Goal: Register for event/course

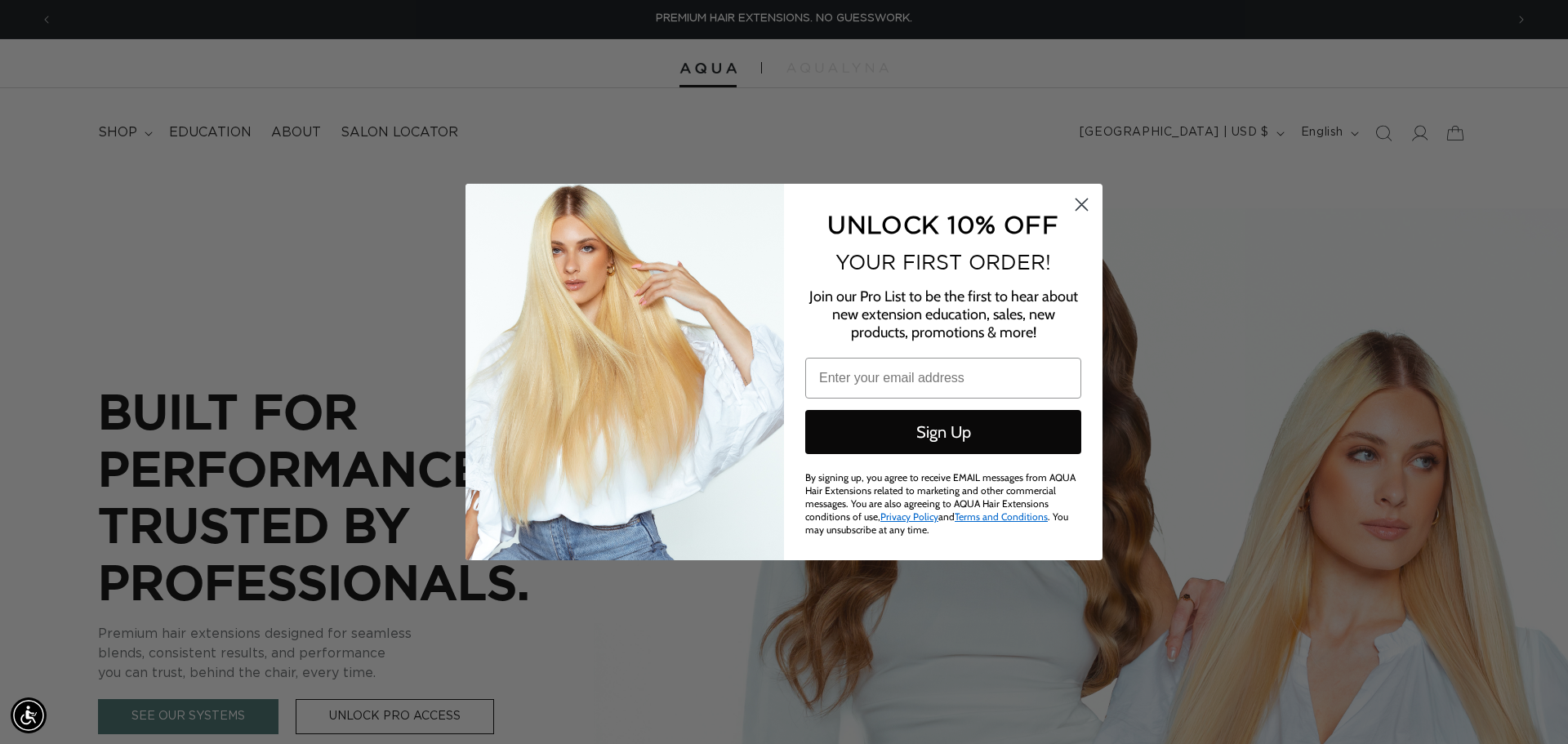
click at [1080, 210] on circle "Close dialog" at bounding box center [1081, 205] width 27 height 27
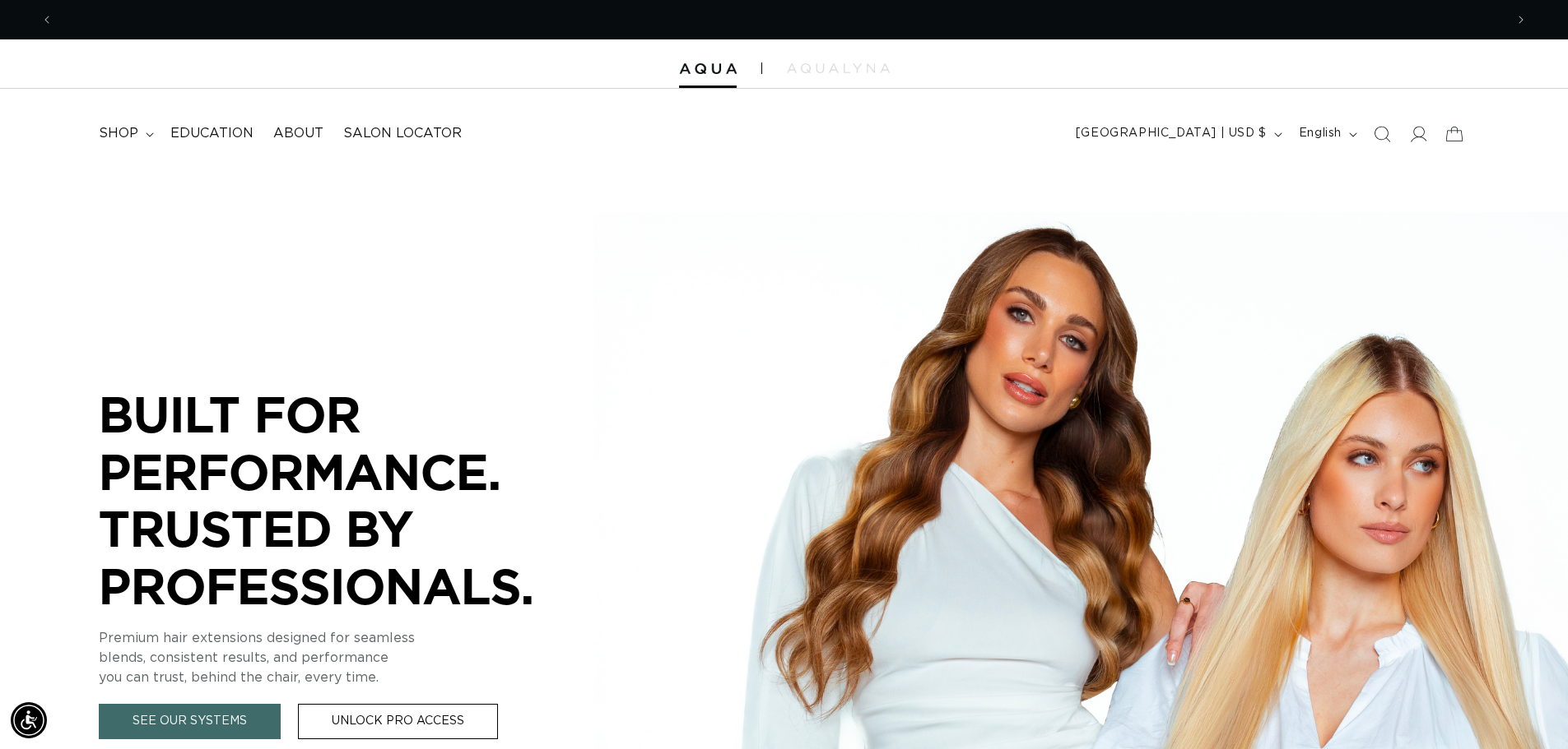
scroll to position [0, 1451]
click at [192, 135] on span "Education" at bounding box center [211, 134] width 83 height 17
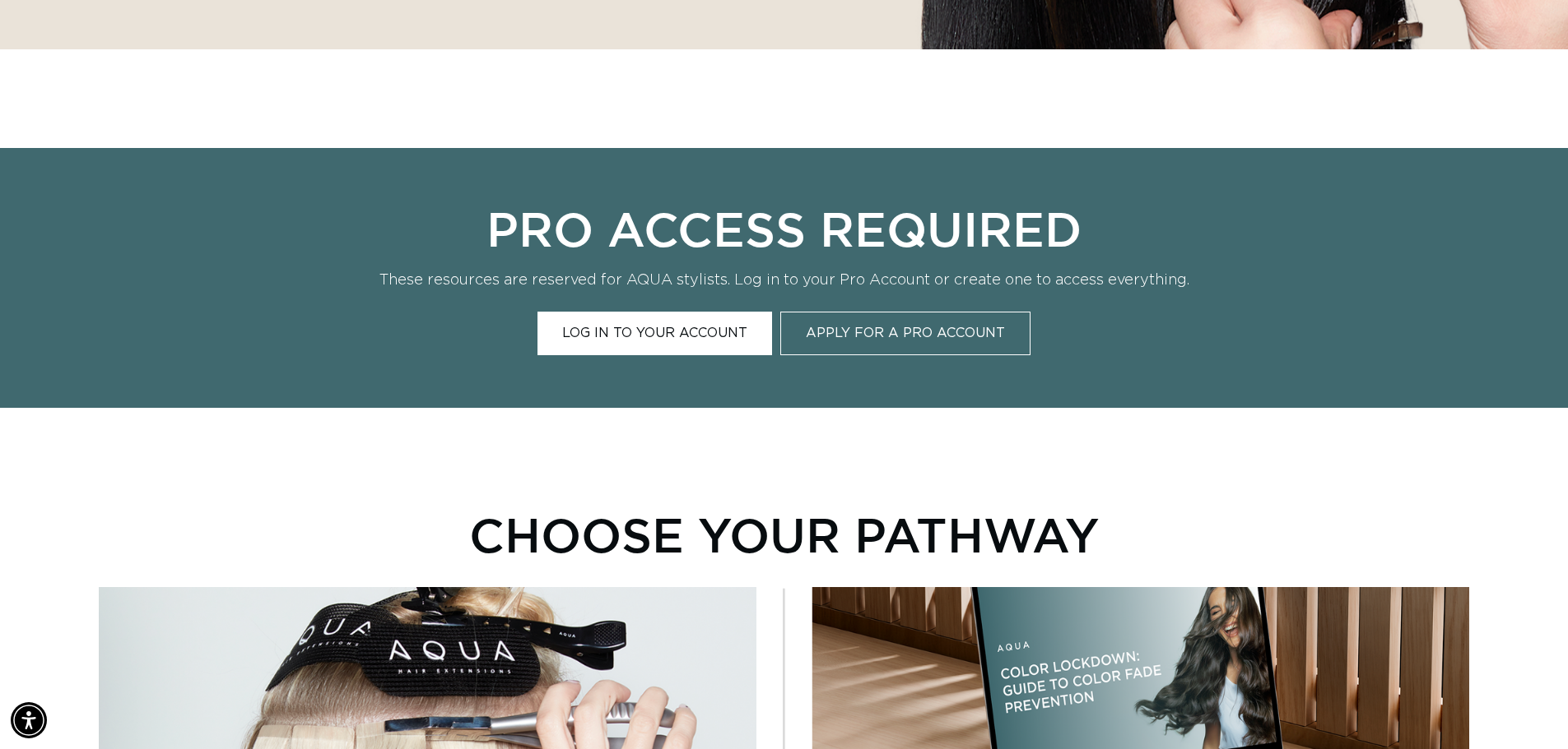
scroll to position [0, 2901]
click at [655, 325] on link "Log In to Your Account" at bounding box center [655, 334] width 235 height 44
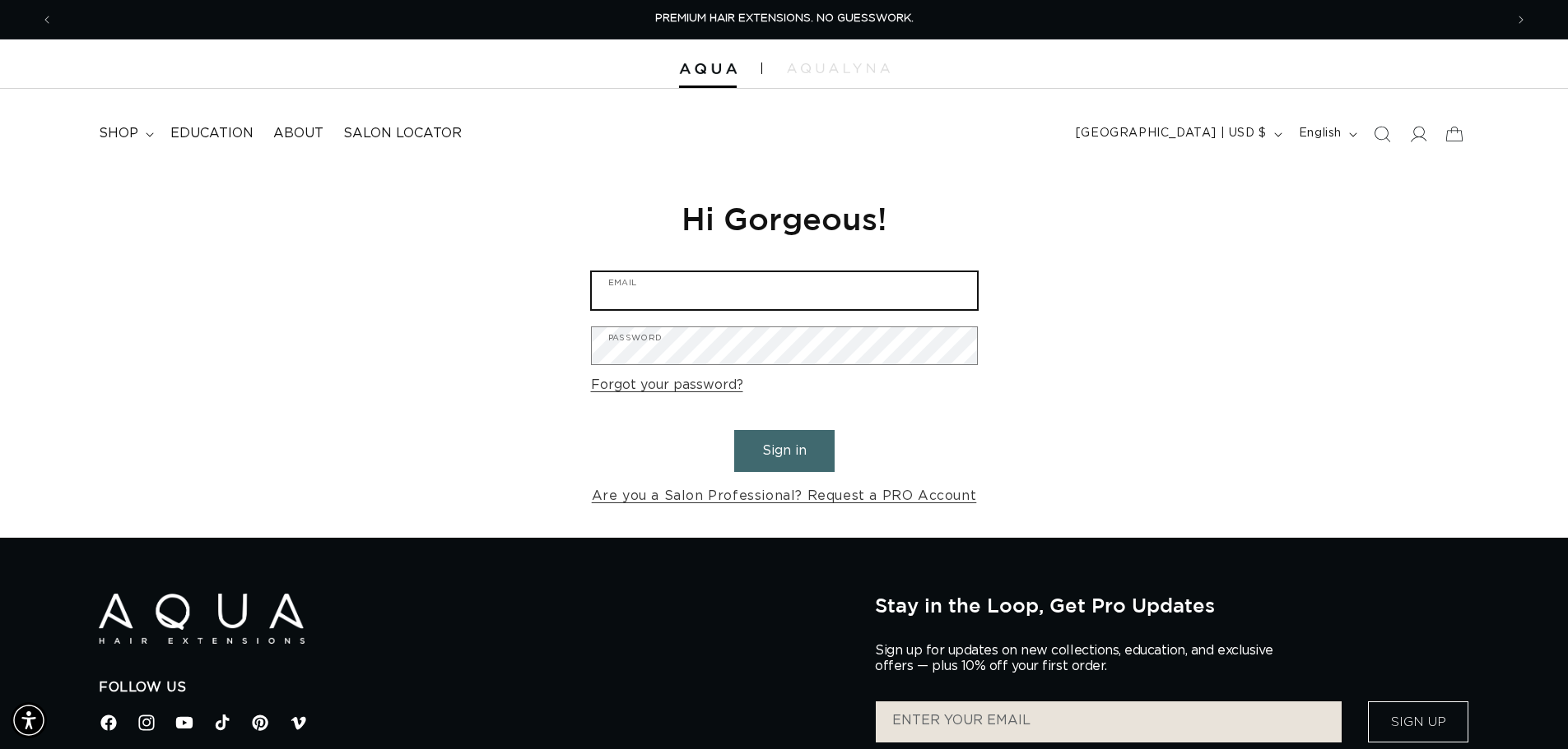
type input "kaleighdietrich3@gmail.com"
click at [772, 444] on button "Sign in" at bounding box center [784, 451] width 100 height 42
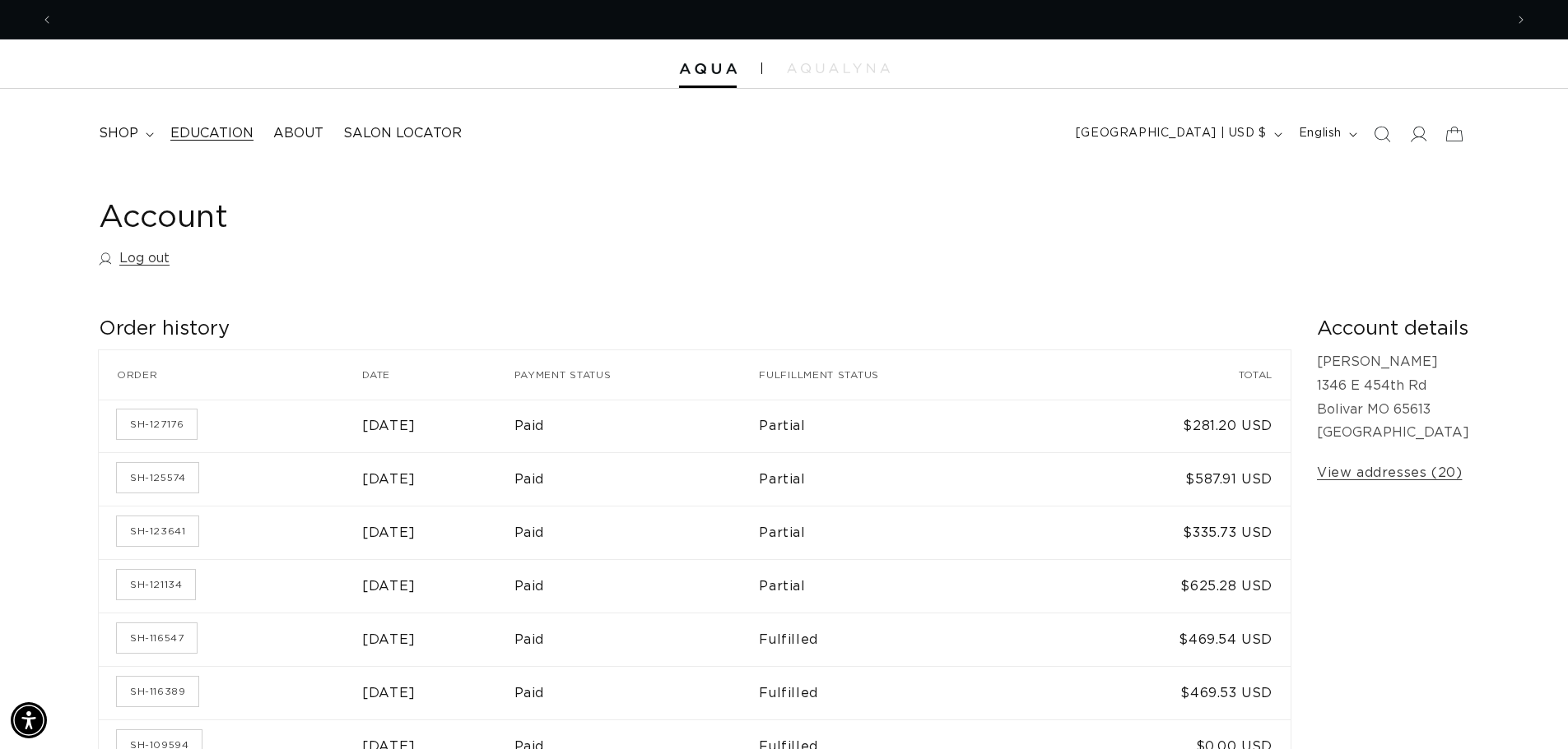
scroll to position [0, 2901]
click at [212, 134] on span "Education" at bounding box center [211, 134] width 83 height 17
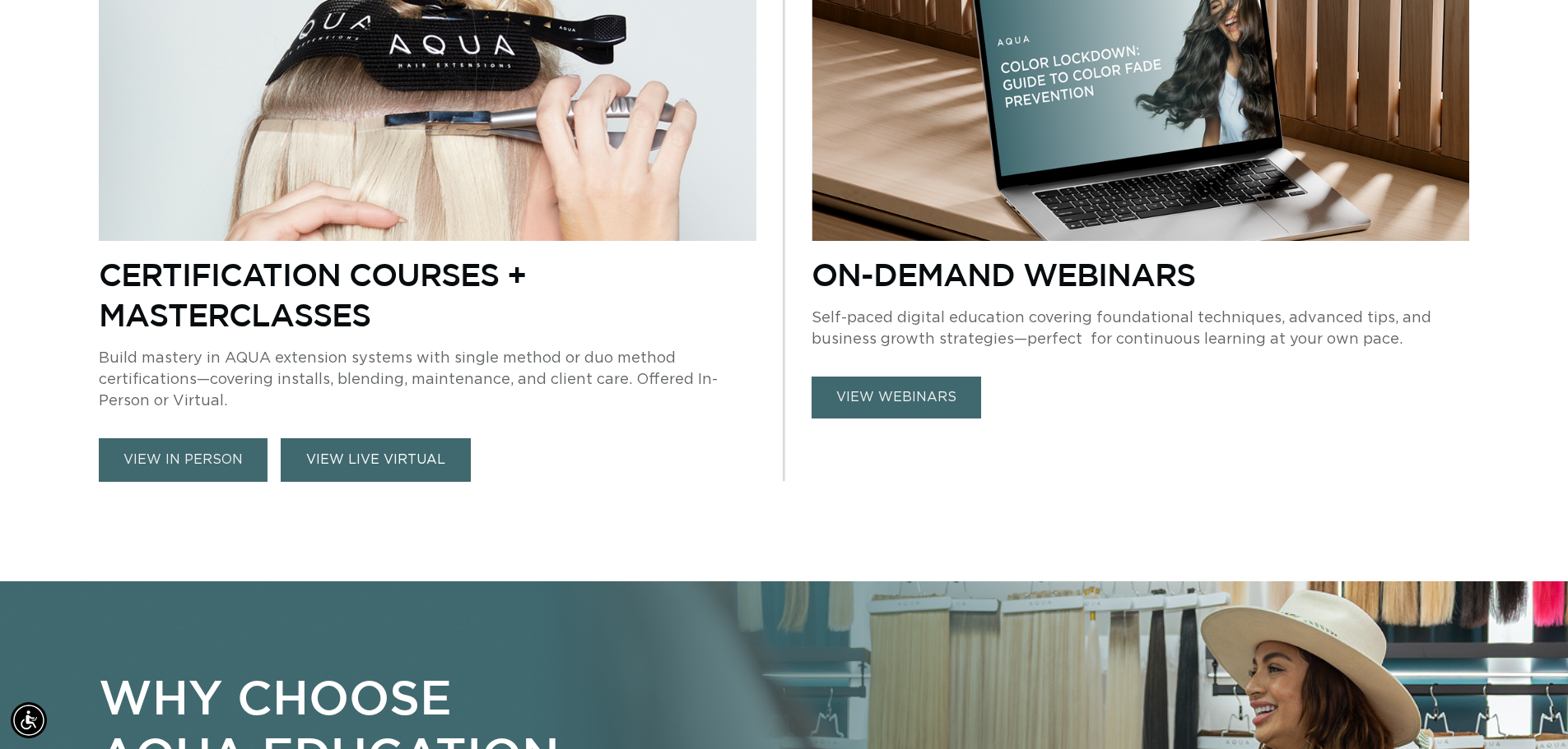
scroll to position [0, 2901]
click at [364, 457] on link "VIEW LIVE VIRTUAL" at bounding box center [376, 460] width 190 height 44
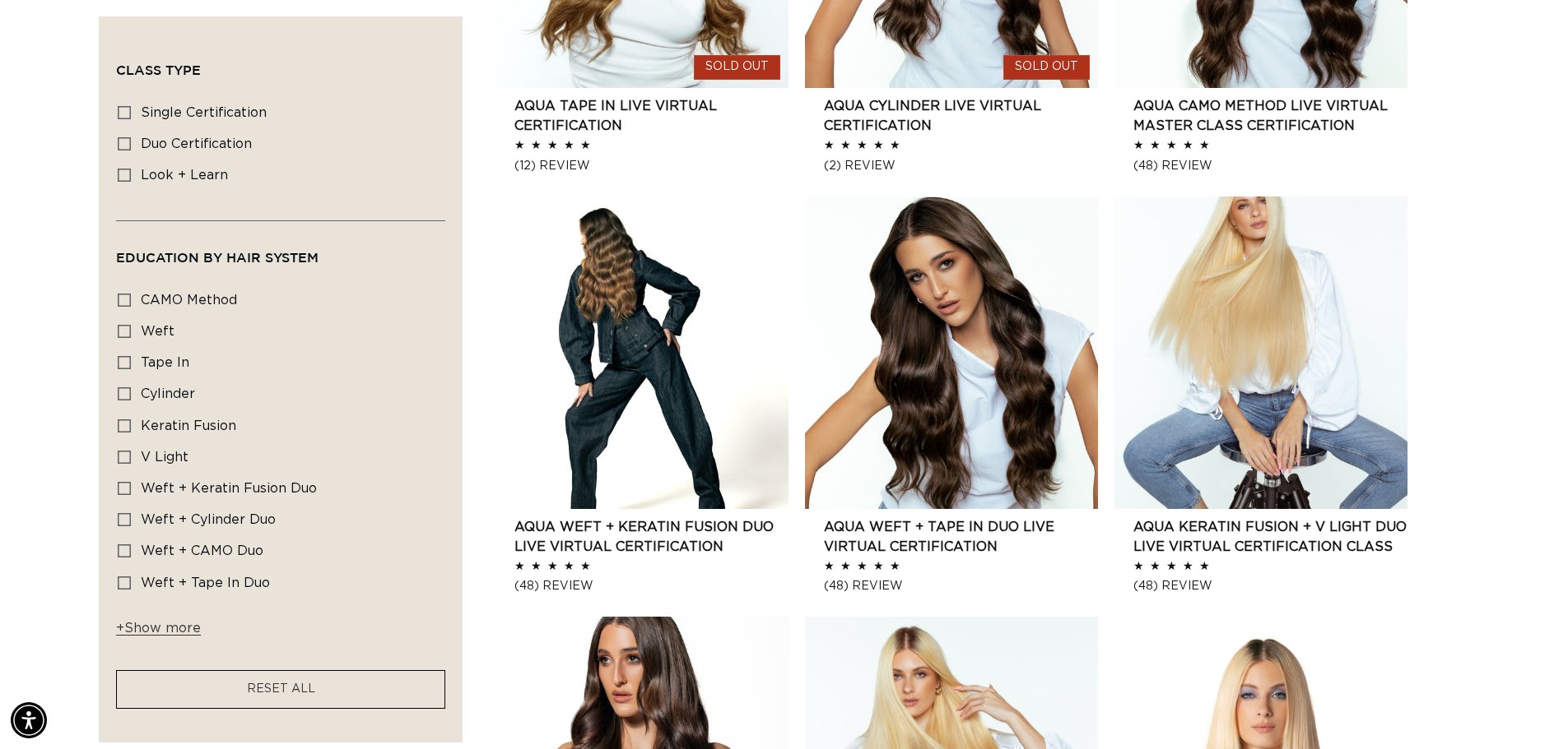
scroll to position [0, 2901]
click at [642, 517] on link "AQUA Weft + Keratin Fusion Duo LIVE VIRTUAL Certification" at bounding box center [650, 536] width 274 height 39
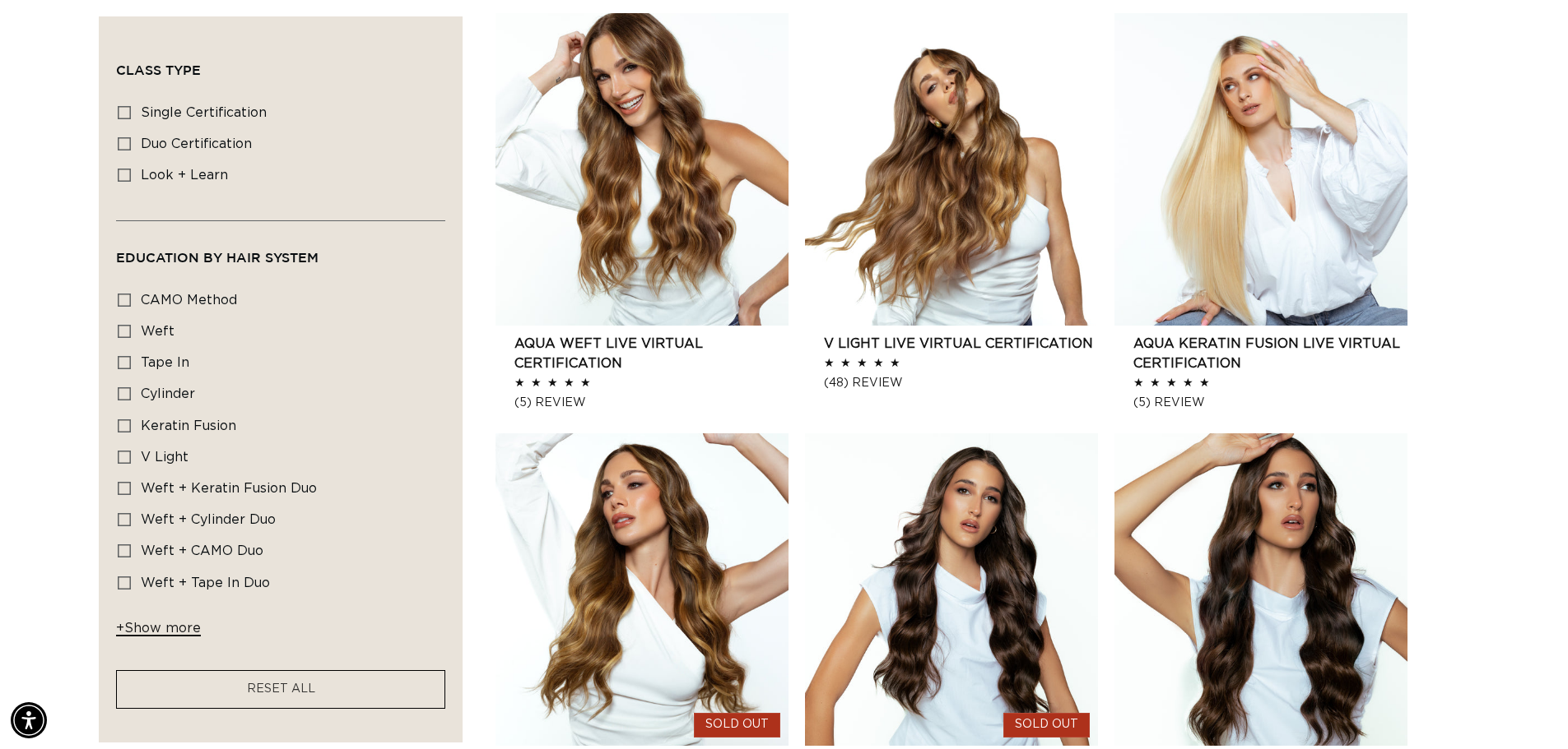
click at [167, 628] on span "+ Show more" at bounding box center [158, 628] width 85 height 13
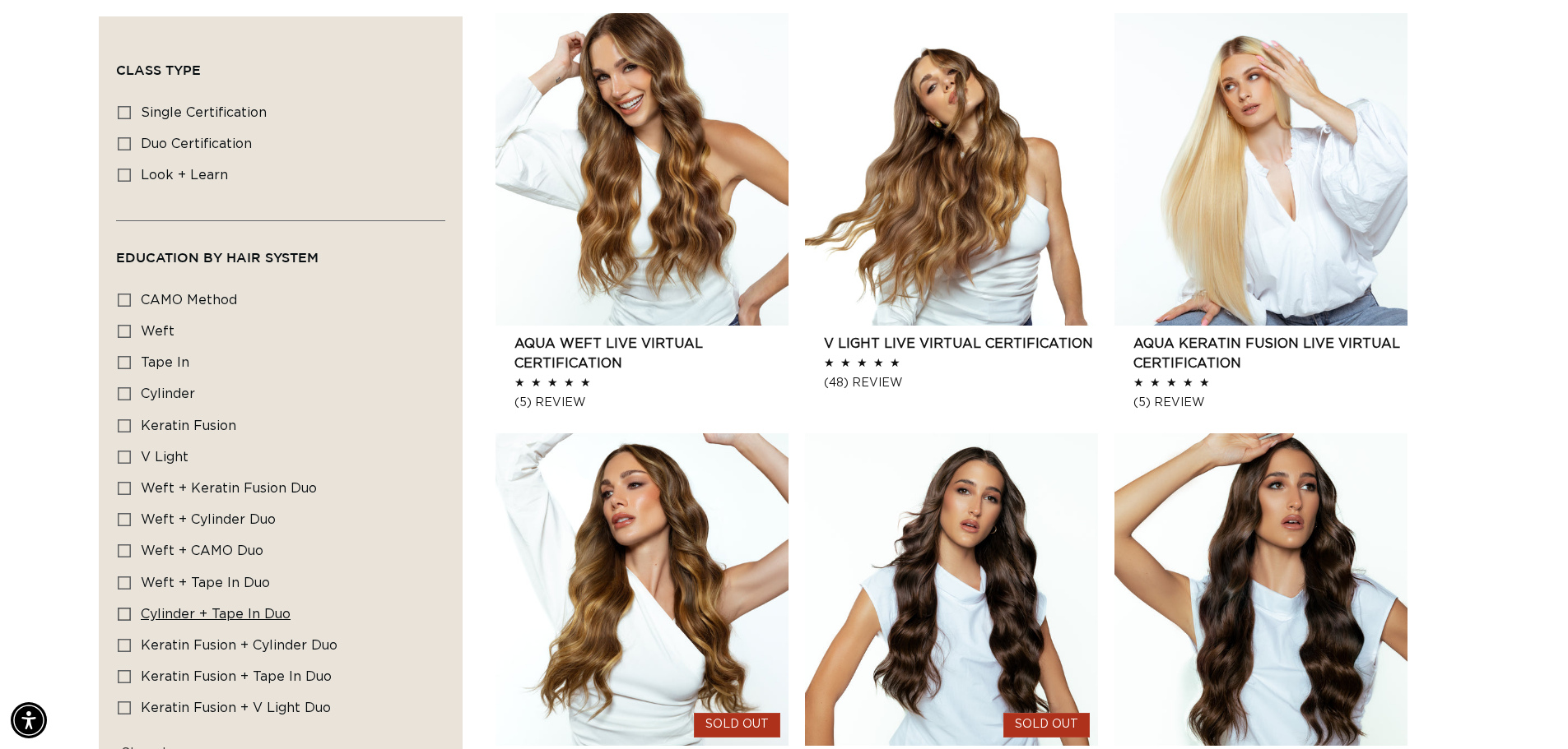
scroll to position [0, 0]
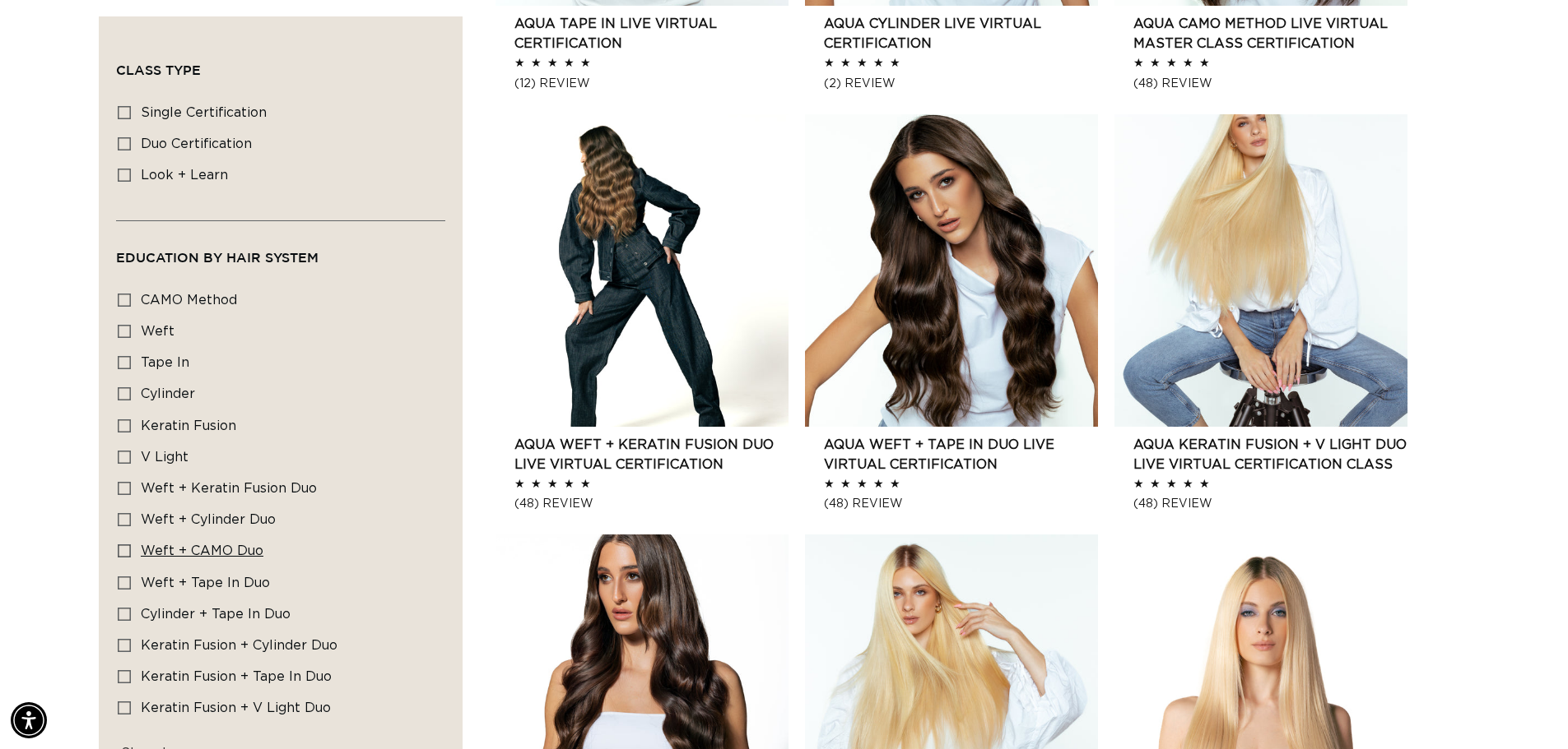
click at [325, 554] on label "Weft + CAMO Duo Weft + CAMO Duo (1 product)" at bounding box center [275, 552] width 316 height 31
click at [131, 554] on input "Weft + CAMO Duo Weft + CAMO Duo (1 product)" at bounding box center [124, 551] width 13 height 13
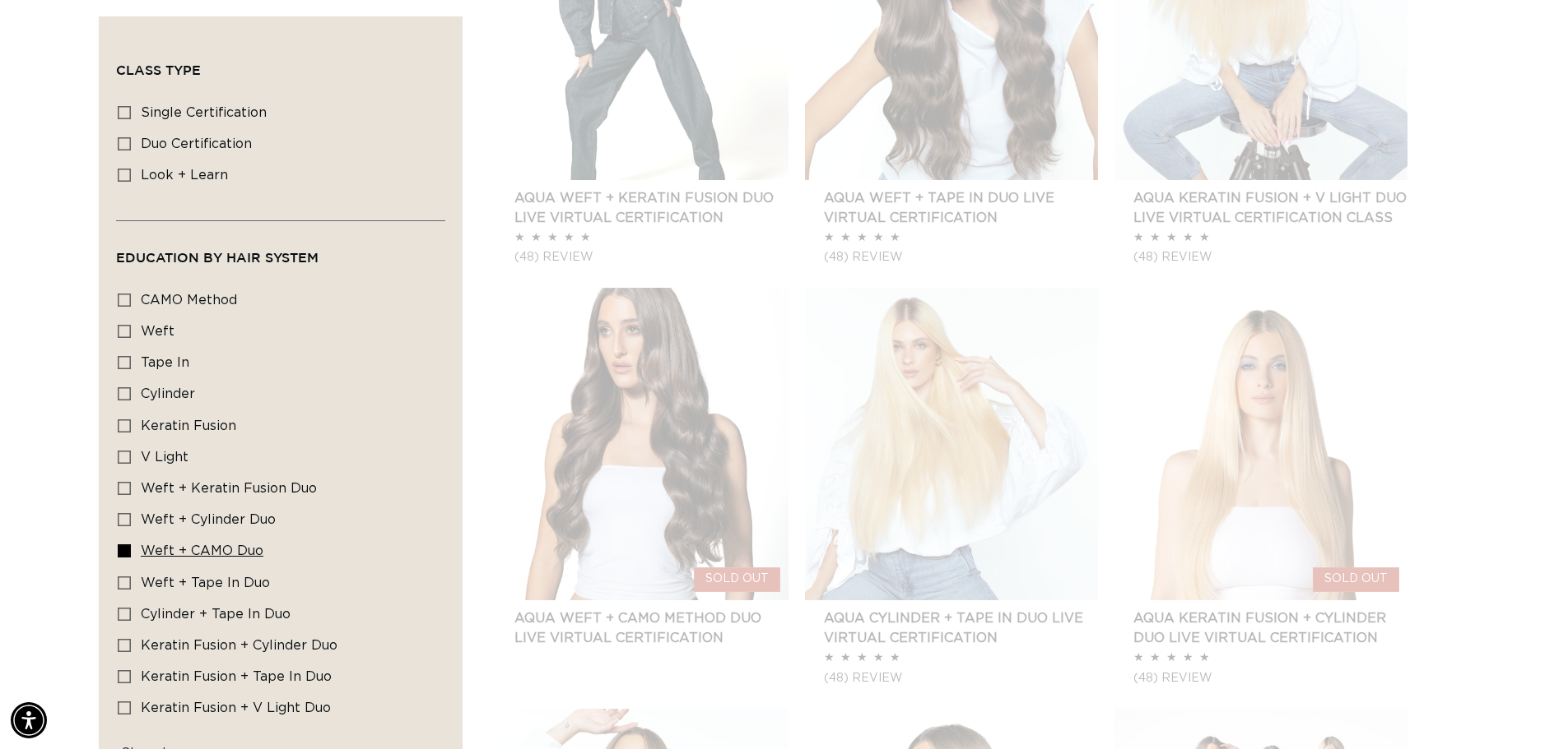
click at [220, 550] on span "Weft + CAMO Duo" at bounding box center [202, 551] width 123 height 13
click at [131, 550] on input "Weft + CAMO Duo Weft + CAMO Duo (1 product)" at bounding box center [124, 551] width 13 height 13
checkbox input "false"
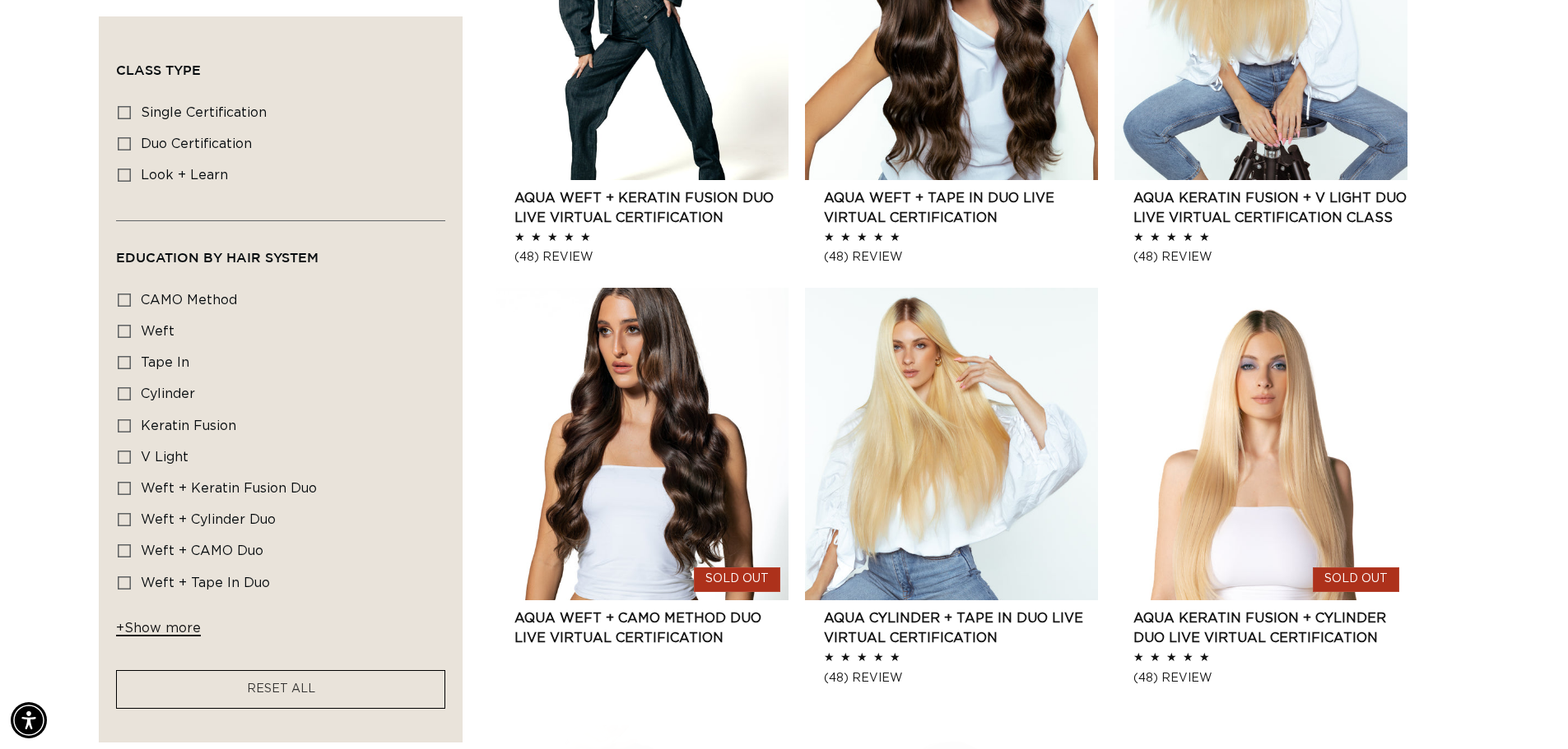
click at [139, 632] on span "+ Show more" at bounding box center [158, 628] width 85 height 13
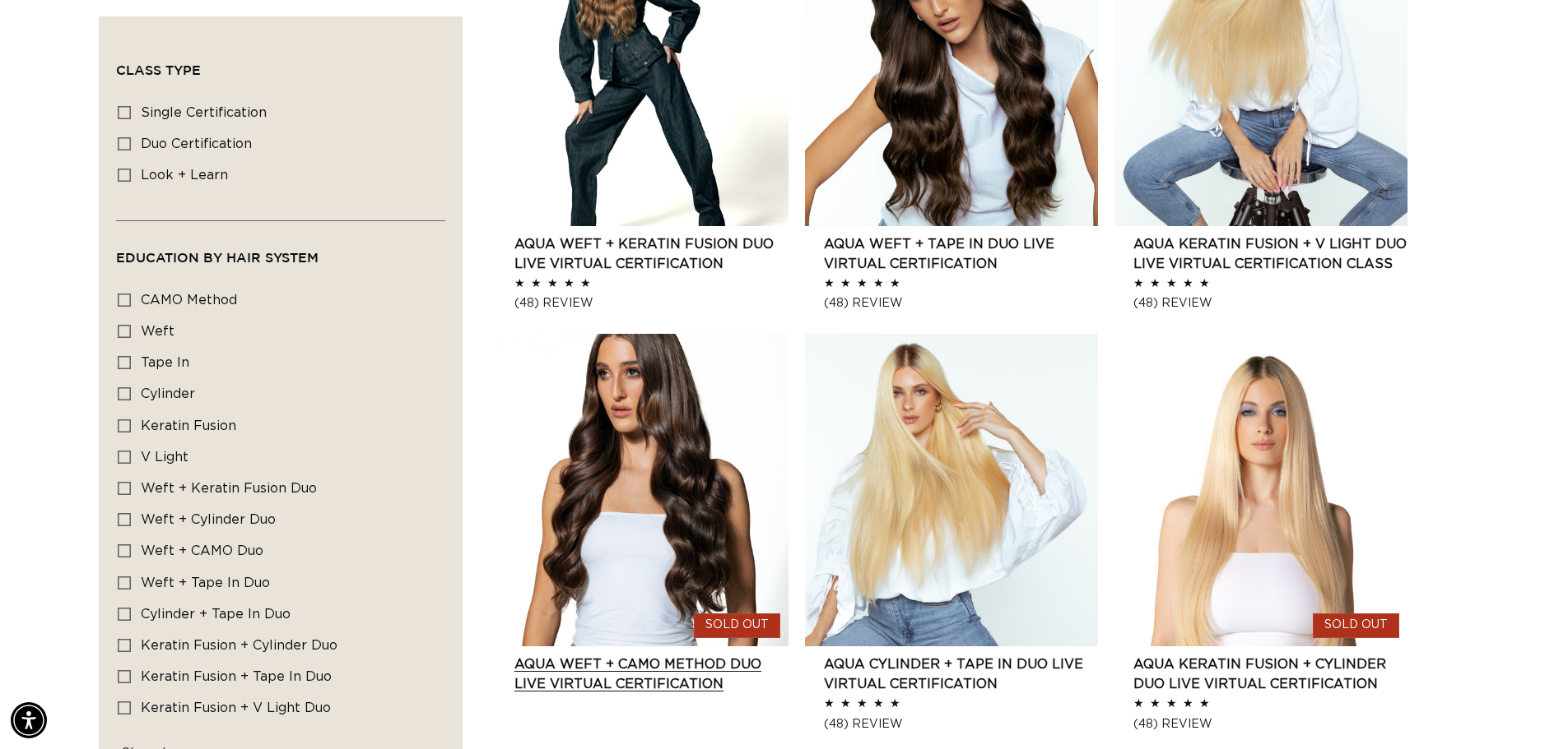
click at [667, 658] on link "AQUA Weft + CAMO Method Duo Live Virtual Certification" at bounding box center [650, 674] width 274 height 39
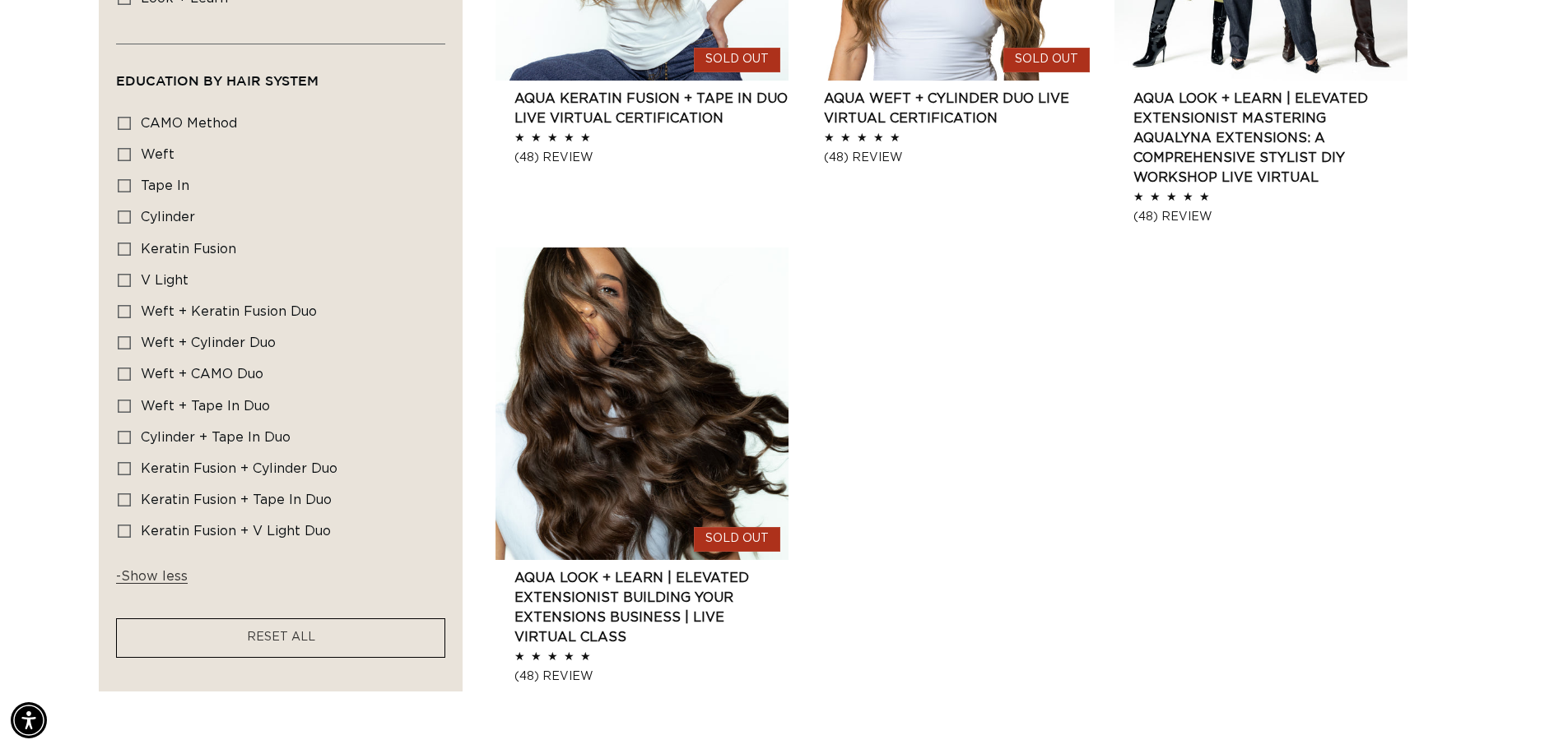
scroll to position [0, 2901]
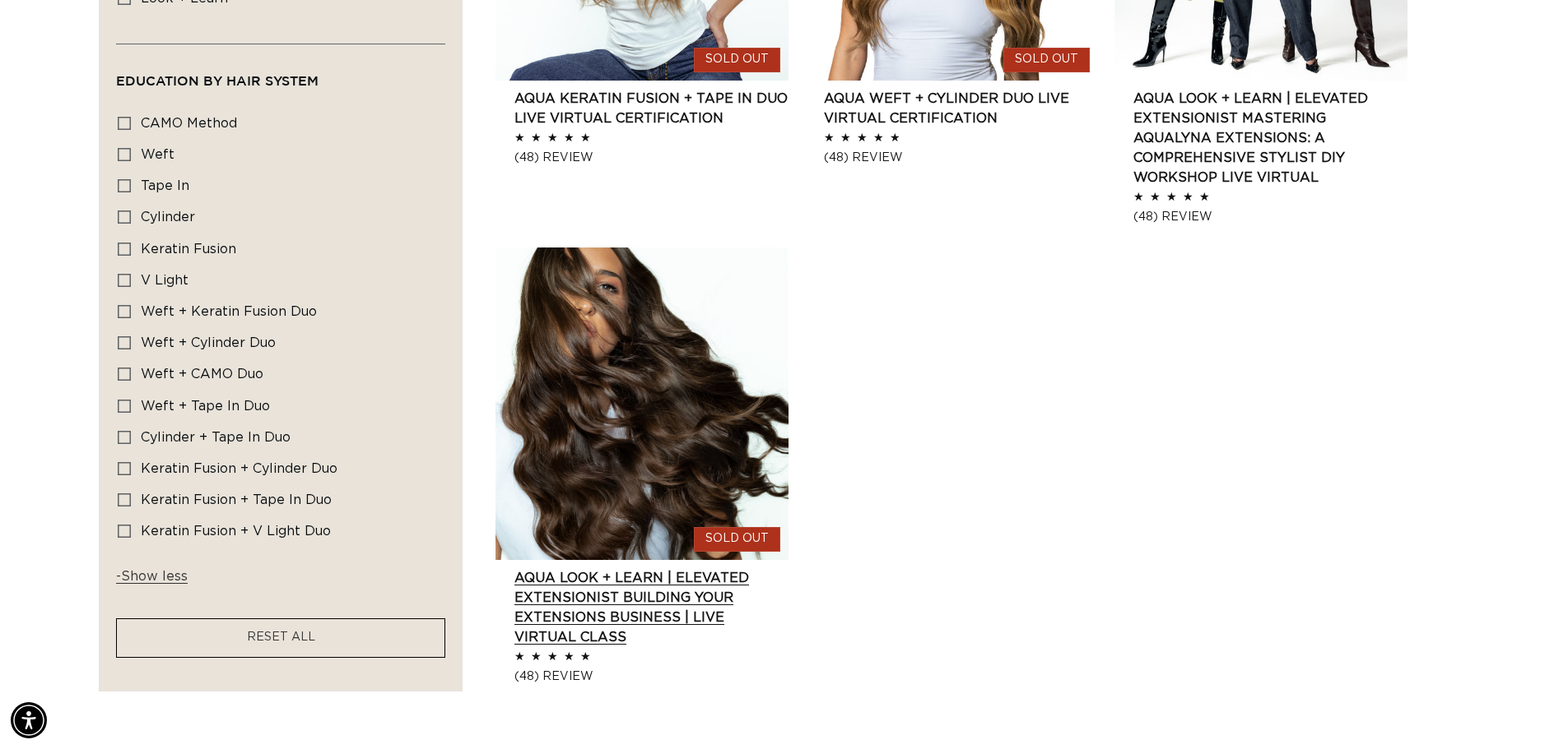
click at [693, 595] on link "AQUA Look + Learn | Elevated Extensionist BUILDING YOUR EXTENSIONS BUSINESS | L…" at bounding box center [650, 607] width 274 height 79
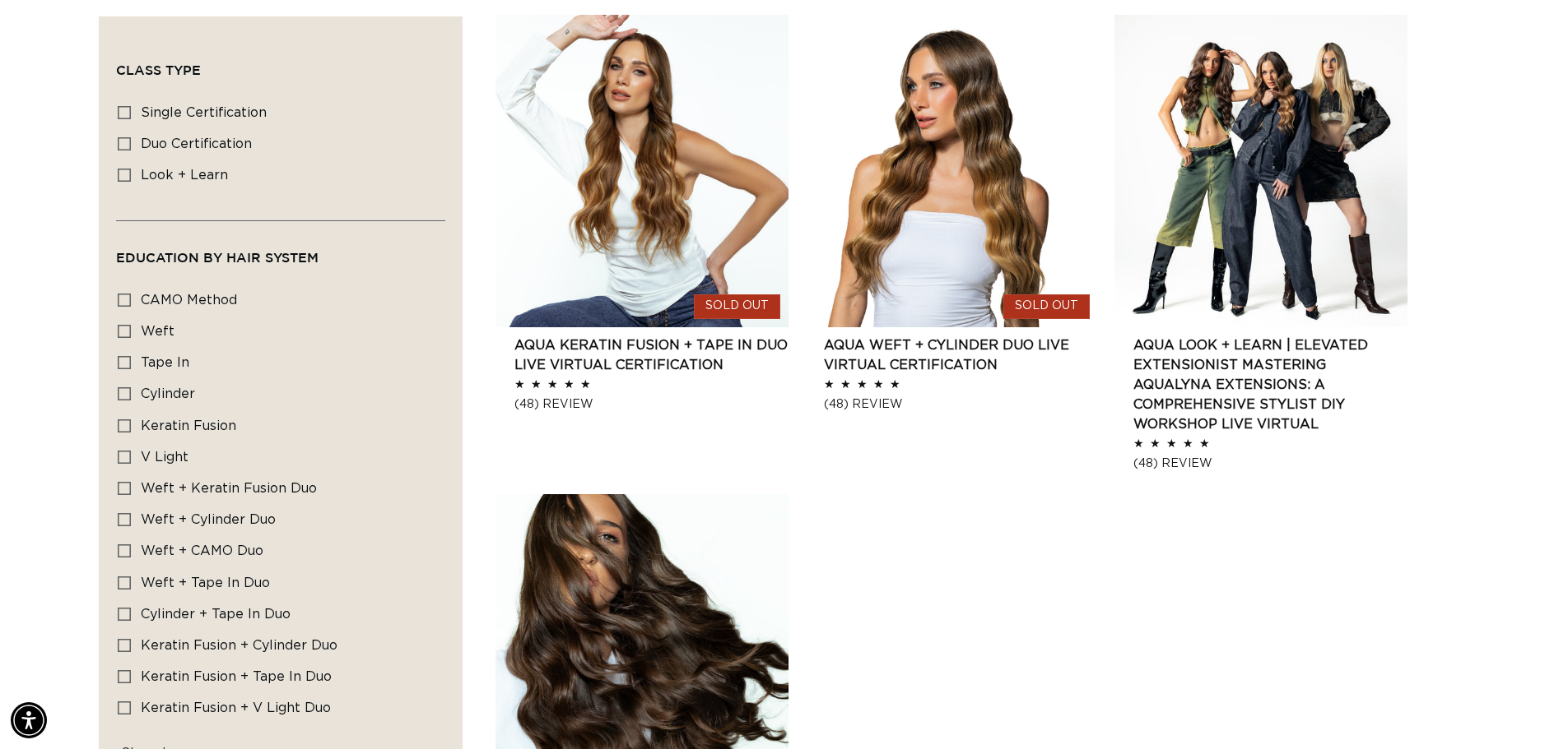
scroll to position [0, 0]
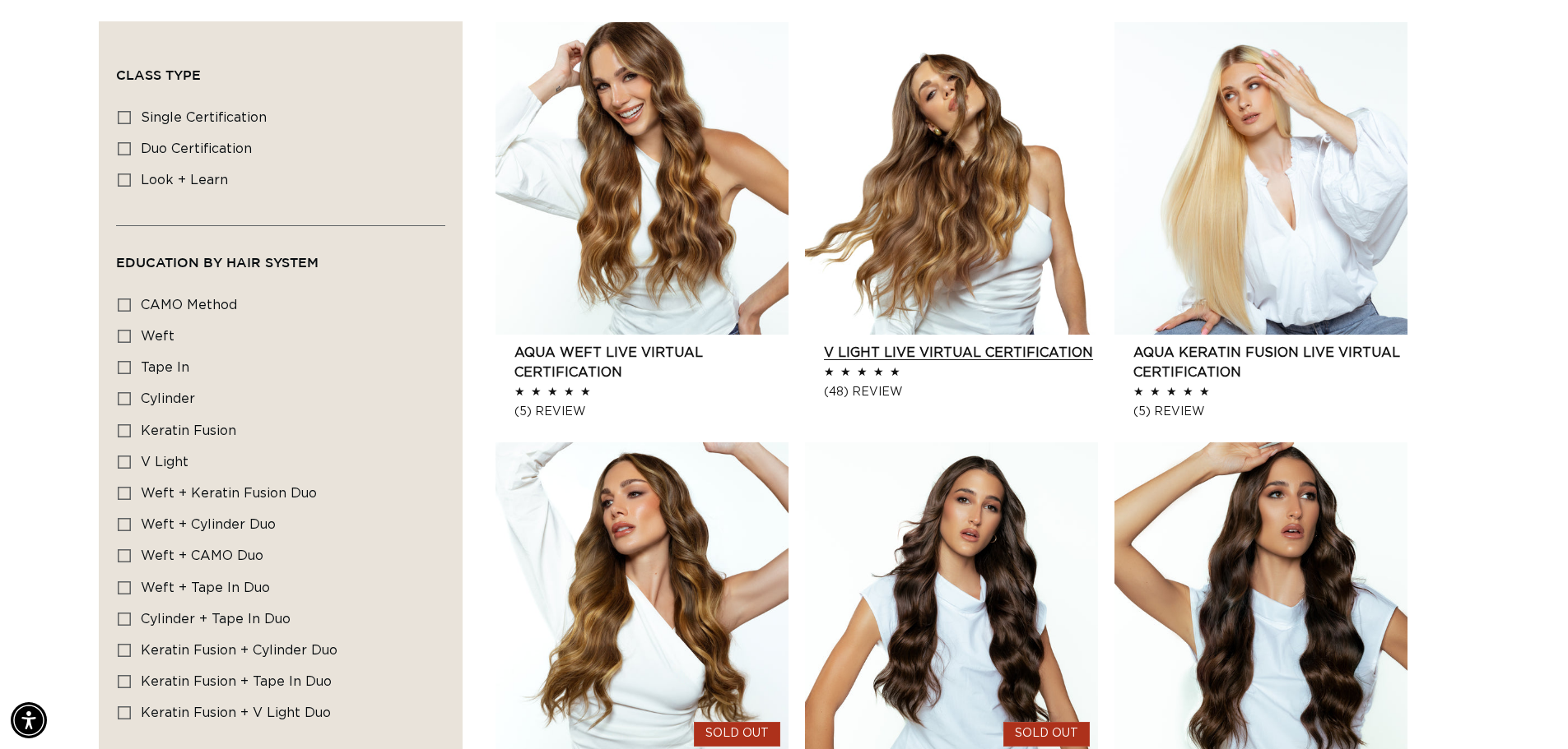
scroll to position [530, 0]
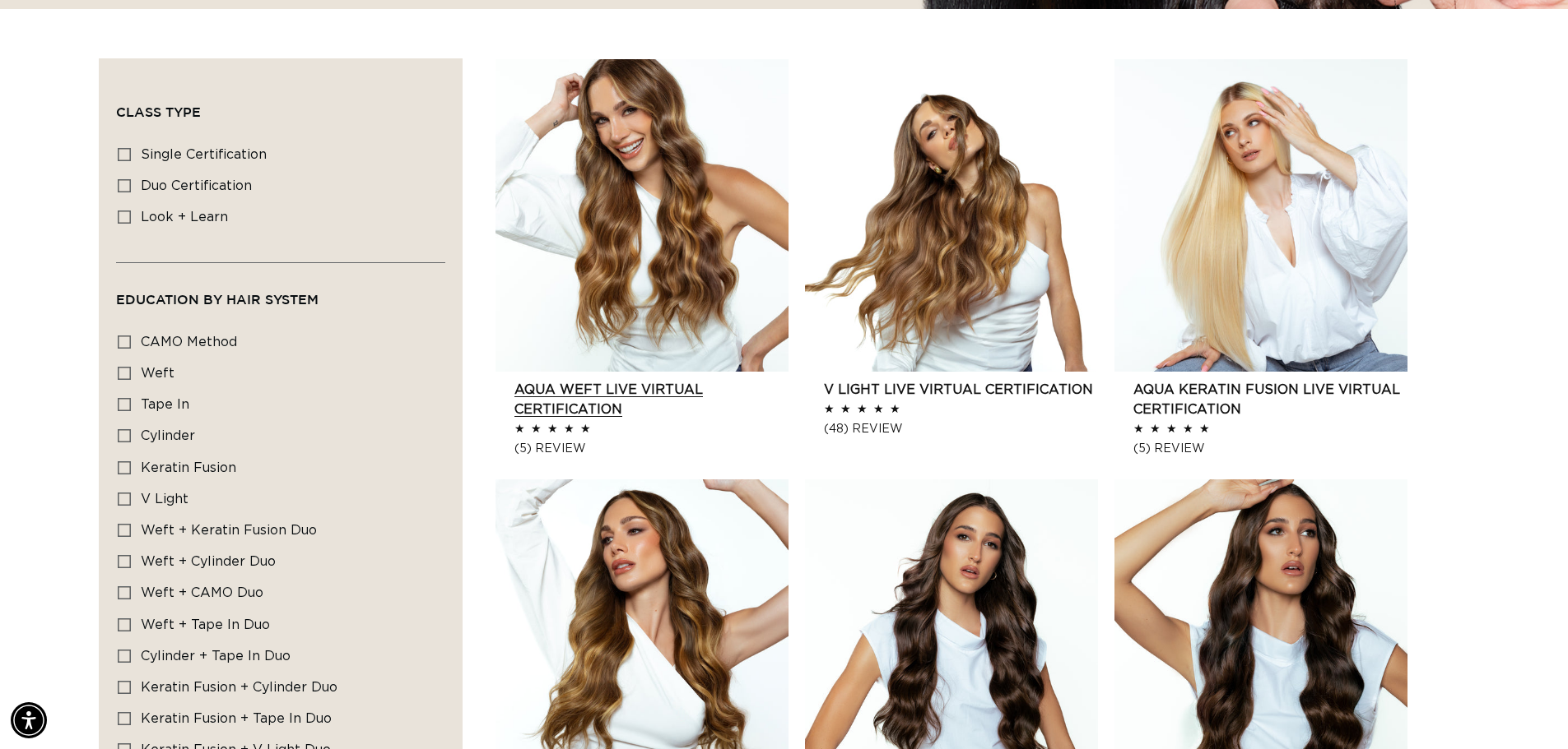
click at [560, 419] on link "AQUA Weft LIVE VIRTUAL Certification" at bounding box center [650, 399] width 274 height 39
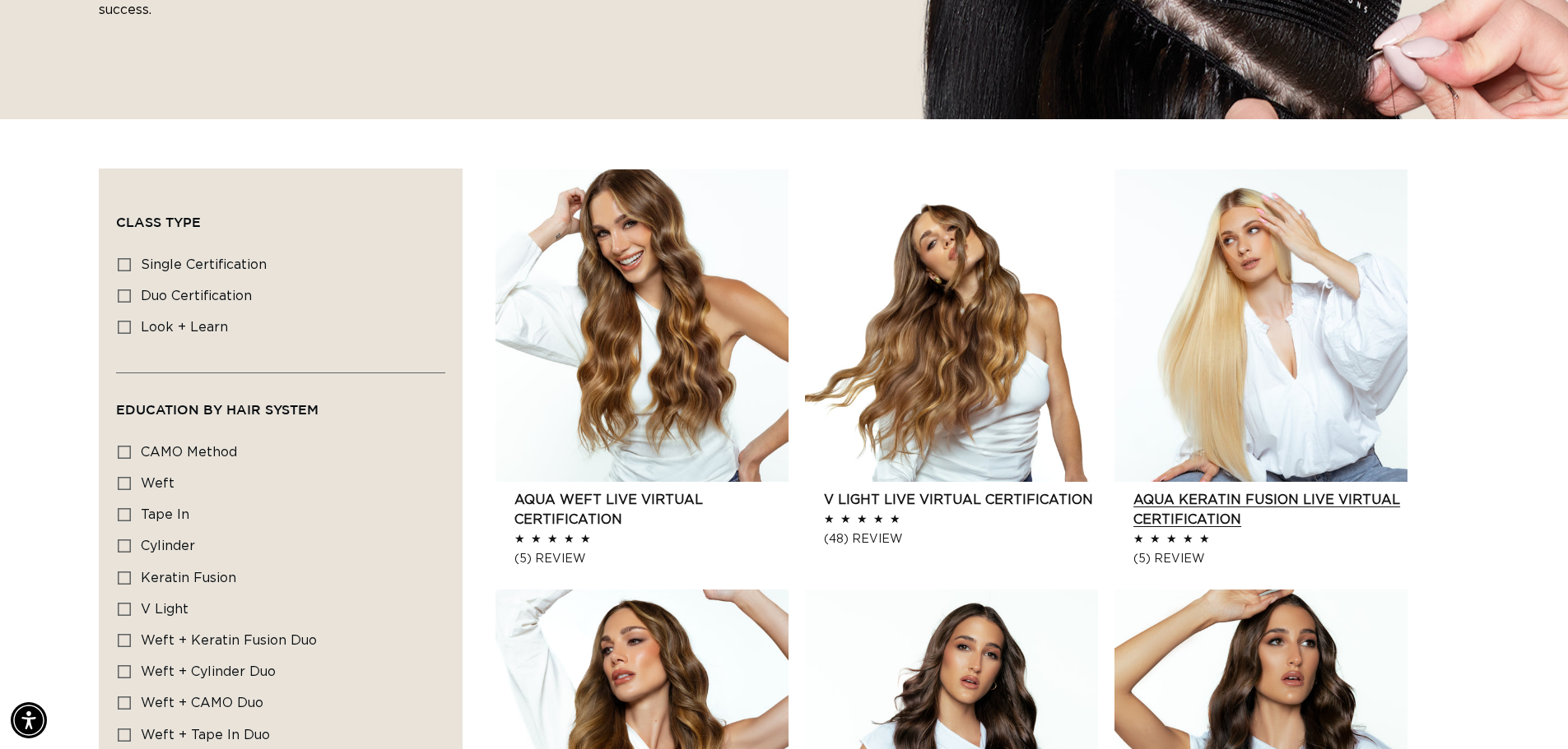
scroll to position [447, 0]
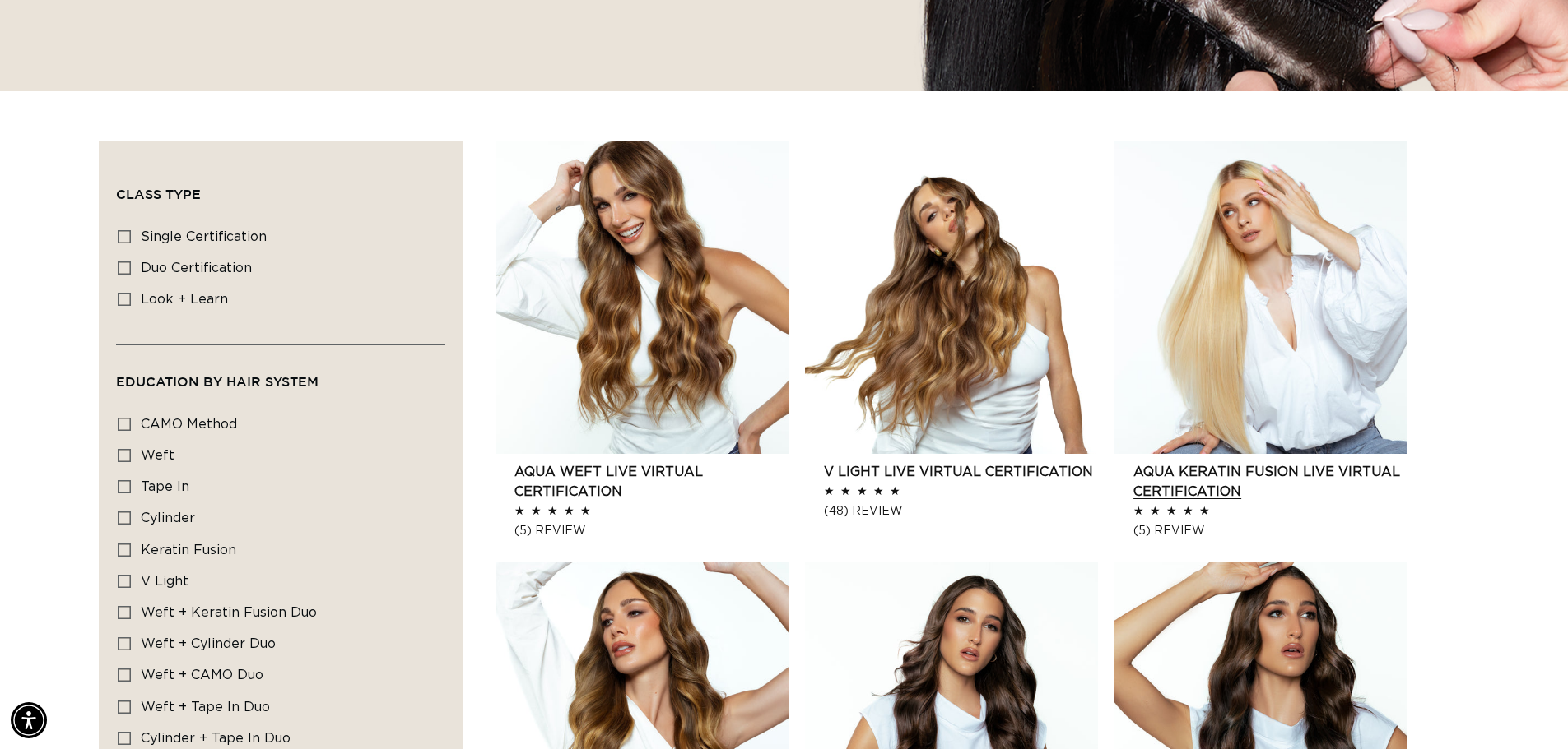
click at [1271, 462] on link "AQUA Keratin Fusion LIVE VIRTUAL Certification" at bounding box center [1270, 481] width 274 height 39
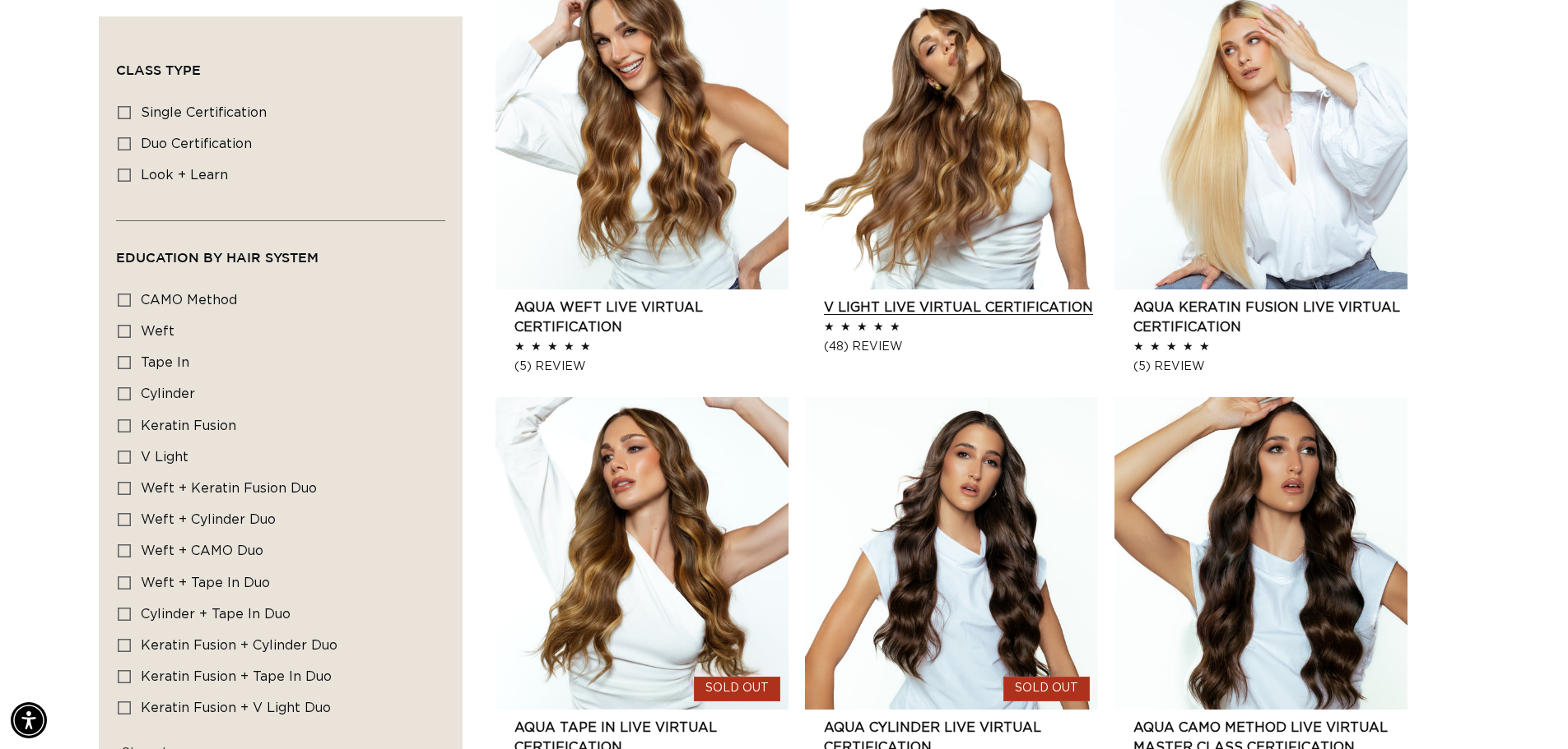
scroll to position [0, 0]
click at [871, 298] on link "V Light Live Virtual Certification" at bounding box center [960, 308] width 274 height 20
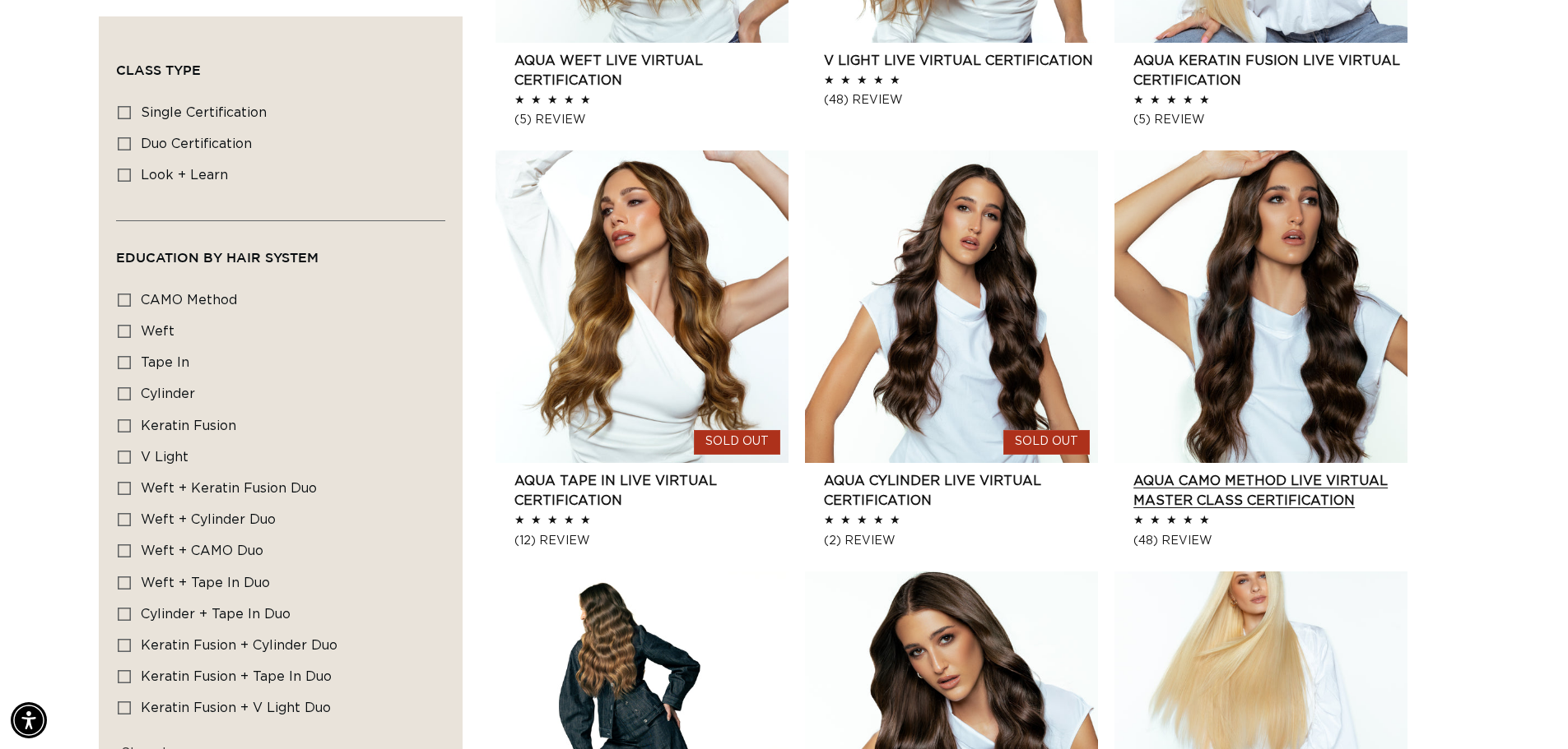
scroll to position [0, 1451]
click at [1259, 484] on link "AQUA CAMO Method LIVE VIRTUAL Master Class Certification" at bounding box center [1270, 490] width 274 height 39
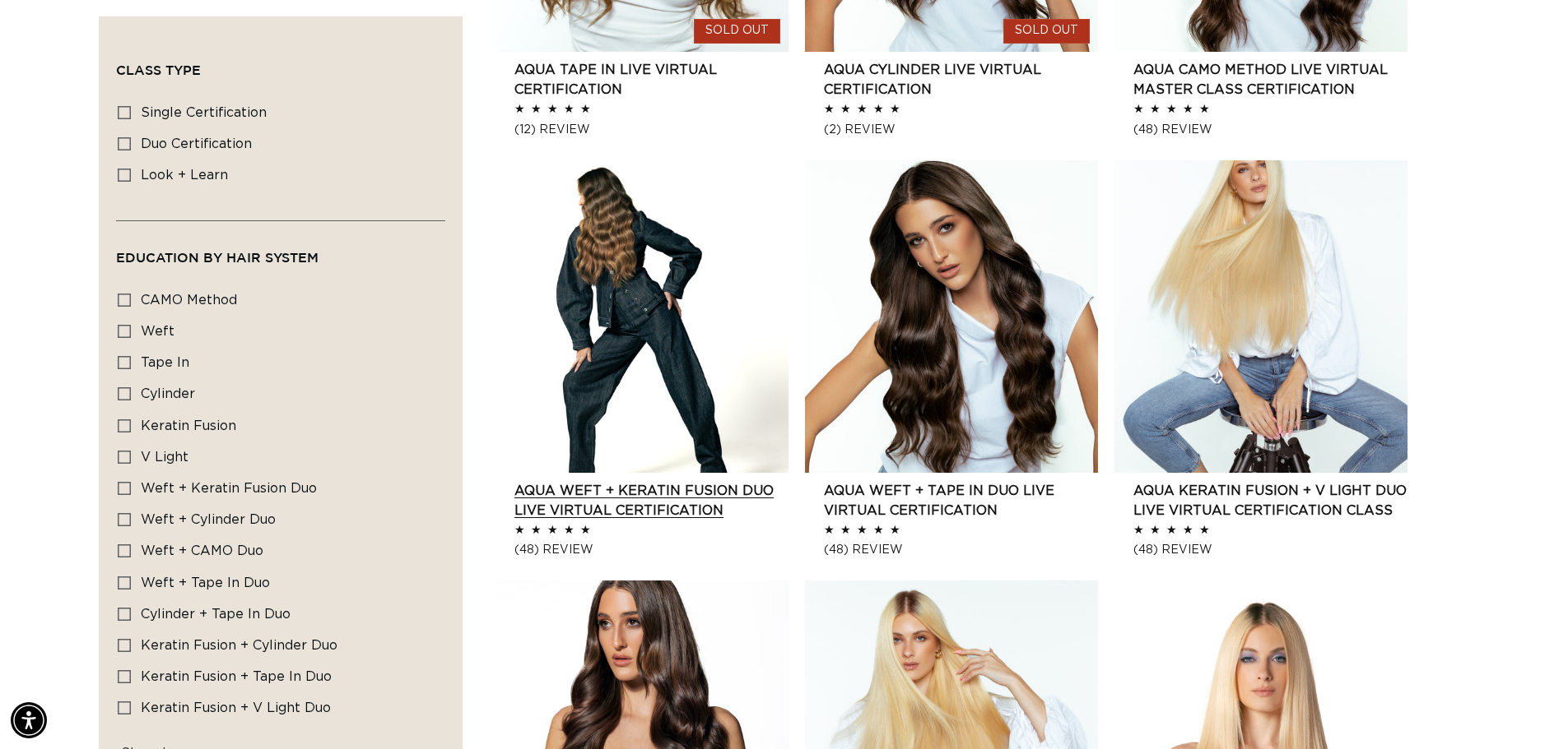
scroll to position [0, 2901]
click at [679, 494] on link "AQUA Weft + Keratin Fusion Duo LIVE VIRTUAL Certification" at bounding box center [650, 500] width 274 height 39
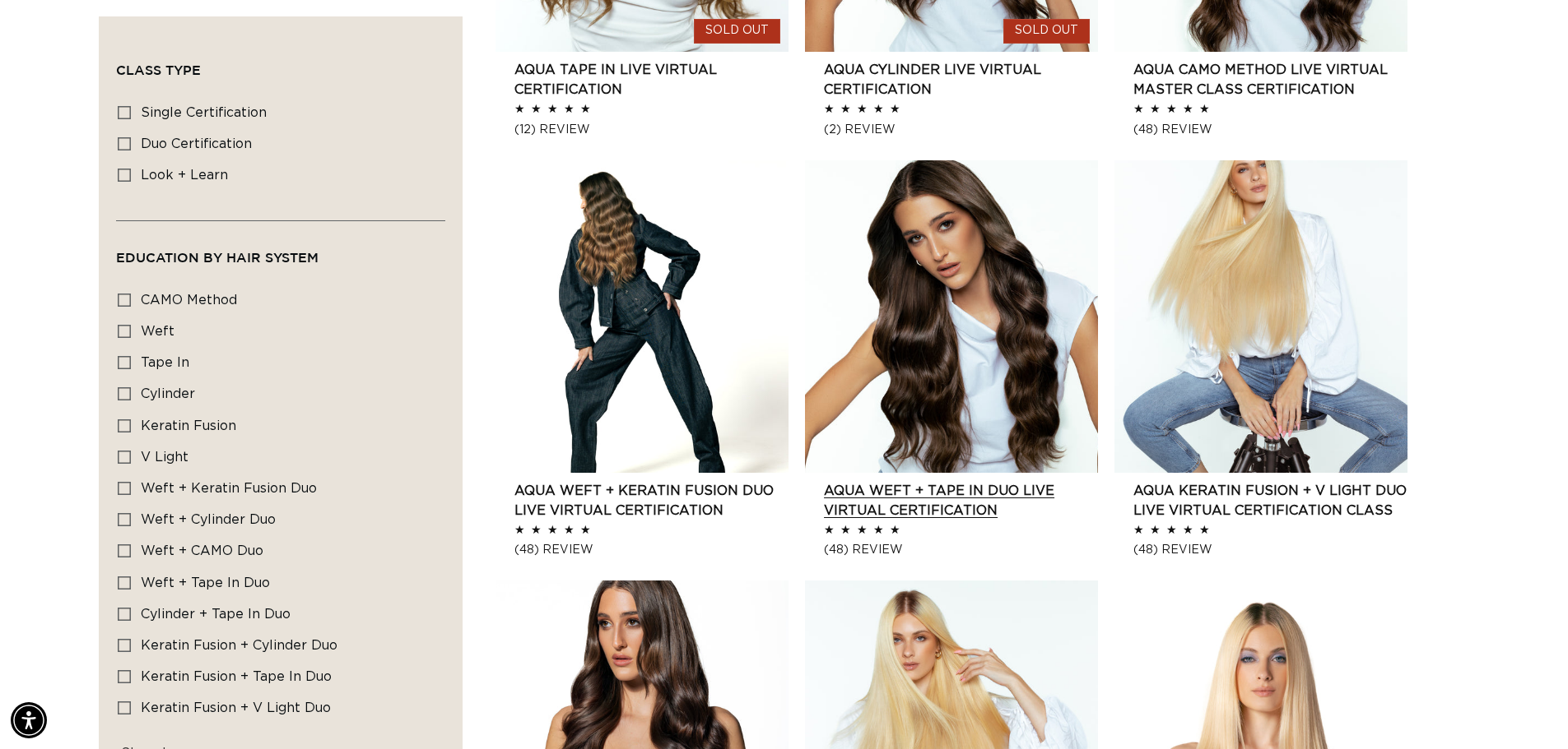
scroll to position [1352, 0]
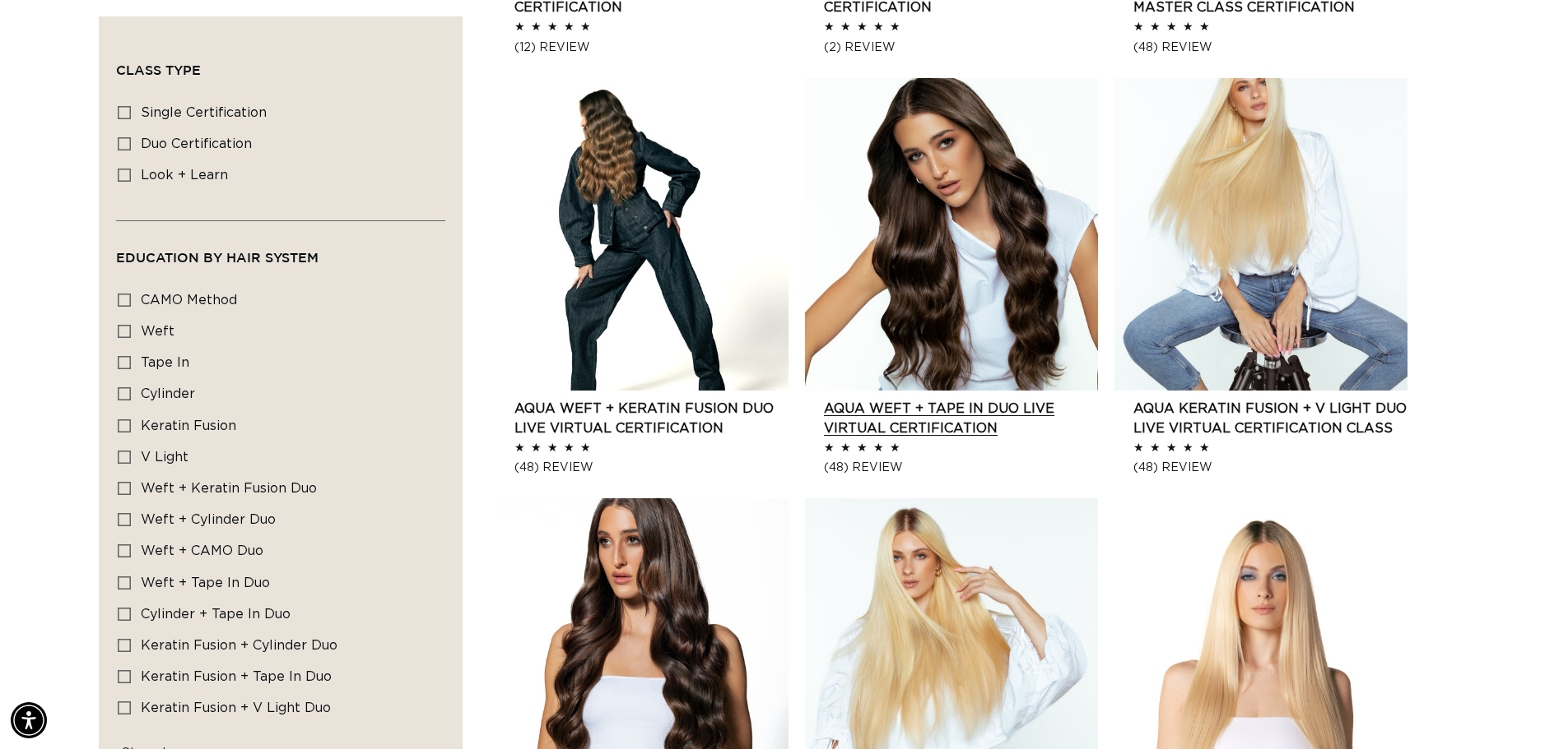
click at [900, 417] on link "AQUA Weft + Tape in Duo LIVE VIRTUAL Certification" at bounding box center [960, 418] width 274 height 39
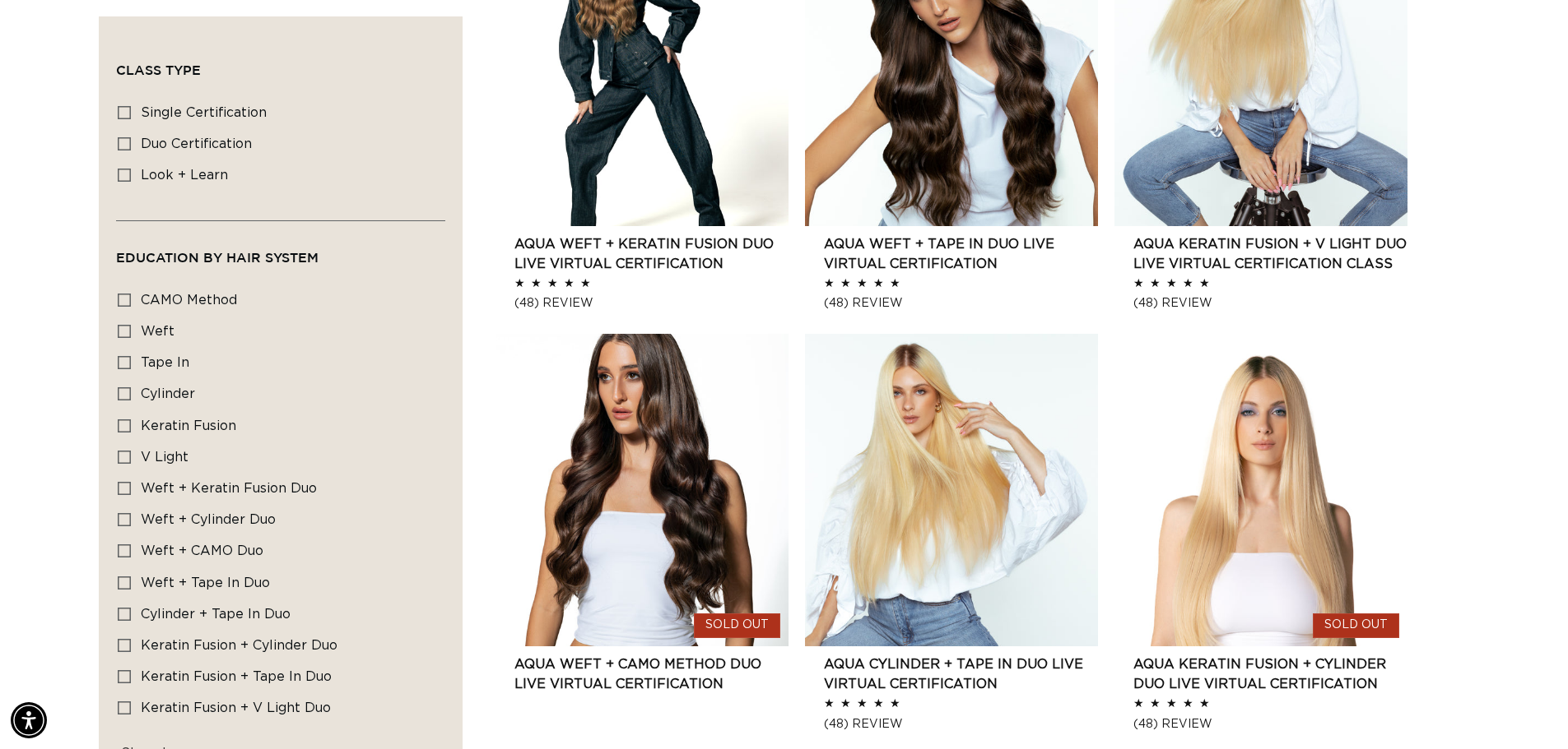
scroll to position [0, 0]
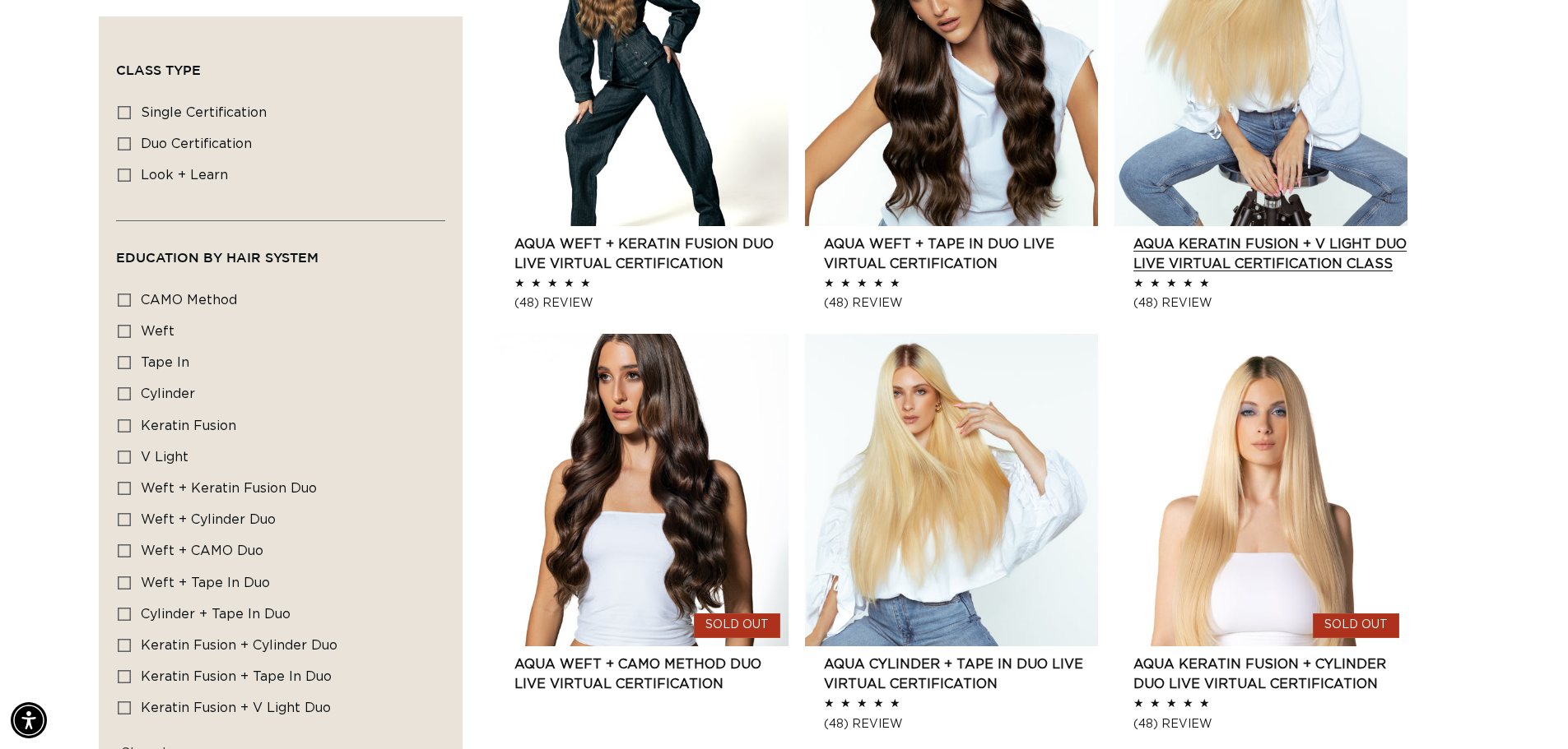
click at [1265, 254] on link "AQUA Keratin Fusion + V Light DUO Live Virtual Certification Class" at bounding box center [1270, 254] width 274 height 39
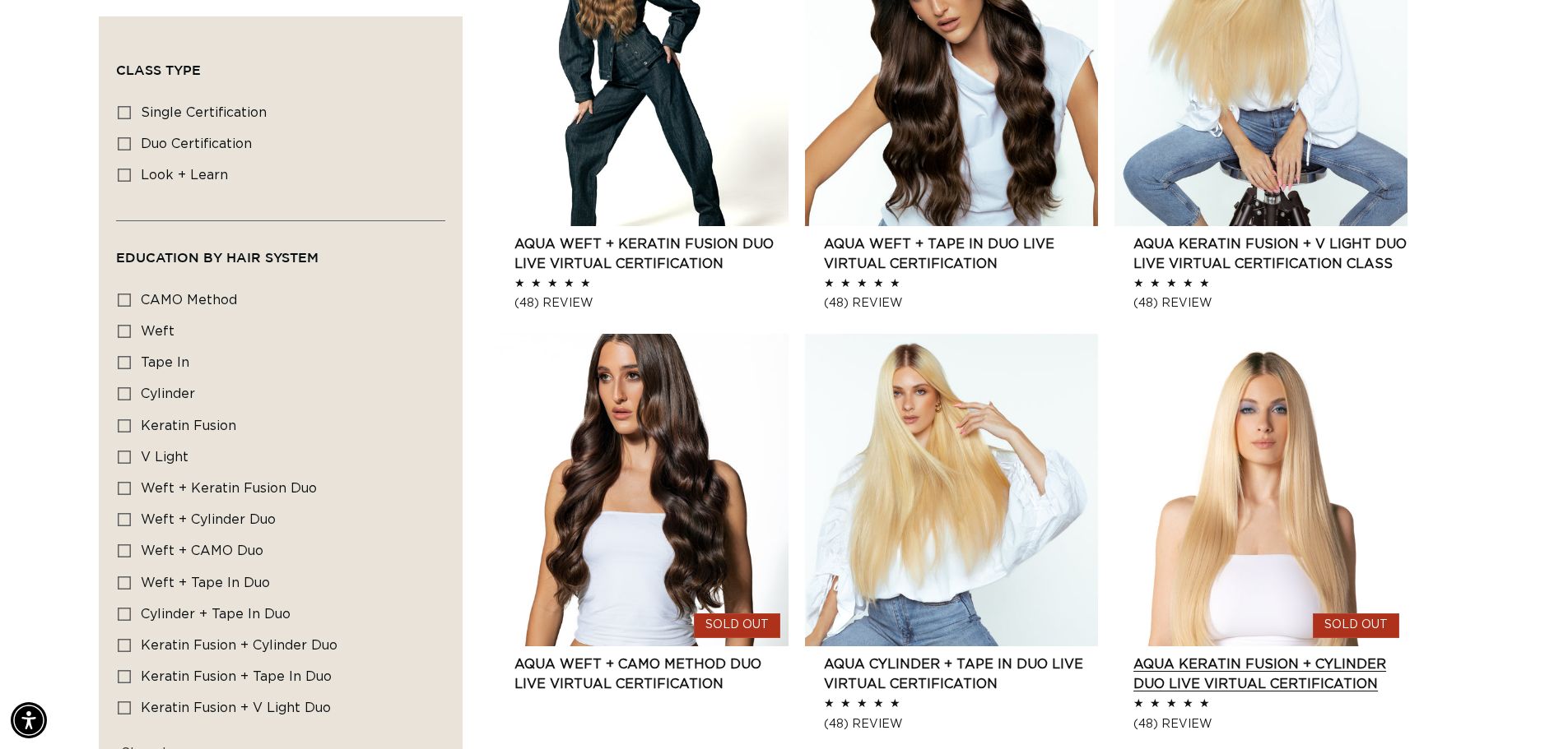
scroll to position [0, 2901]
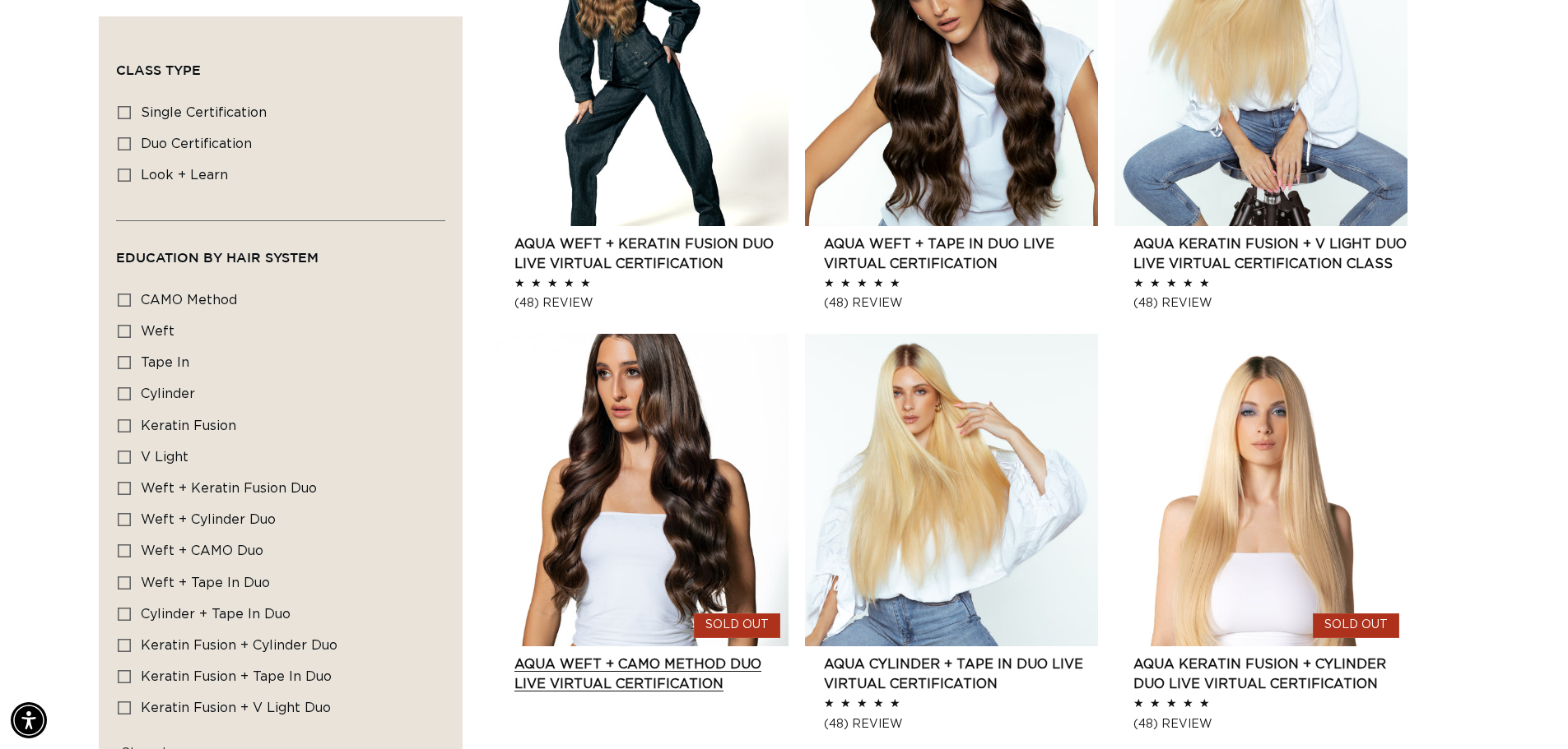
click at [618, 654] on link "AQUA Weft + CAMO Method Duo Live Virtual Certification" at bounding box center [650, 674] width 274 height 39
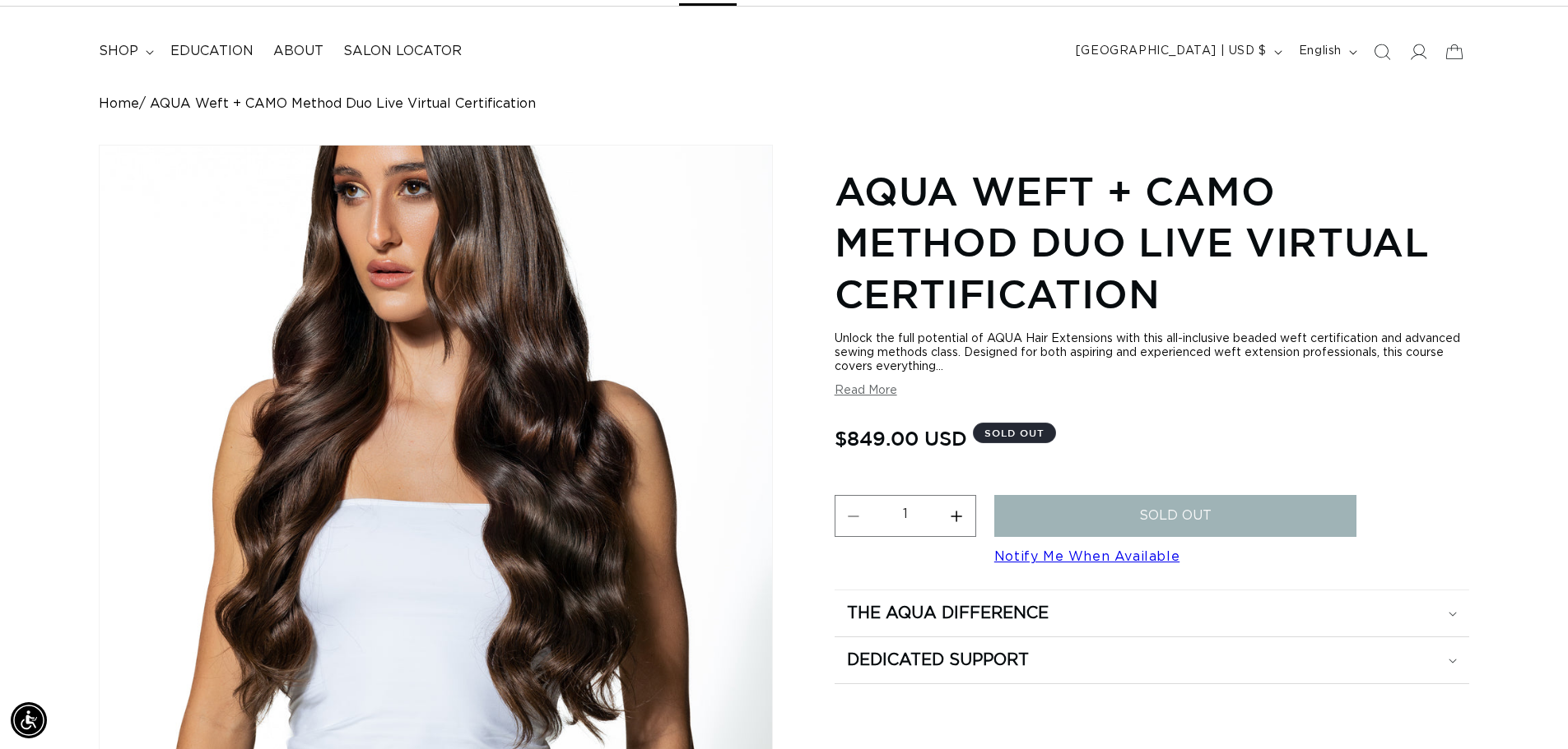
scroll to position [0, 2901]
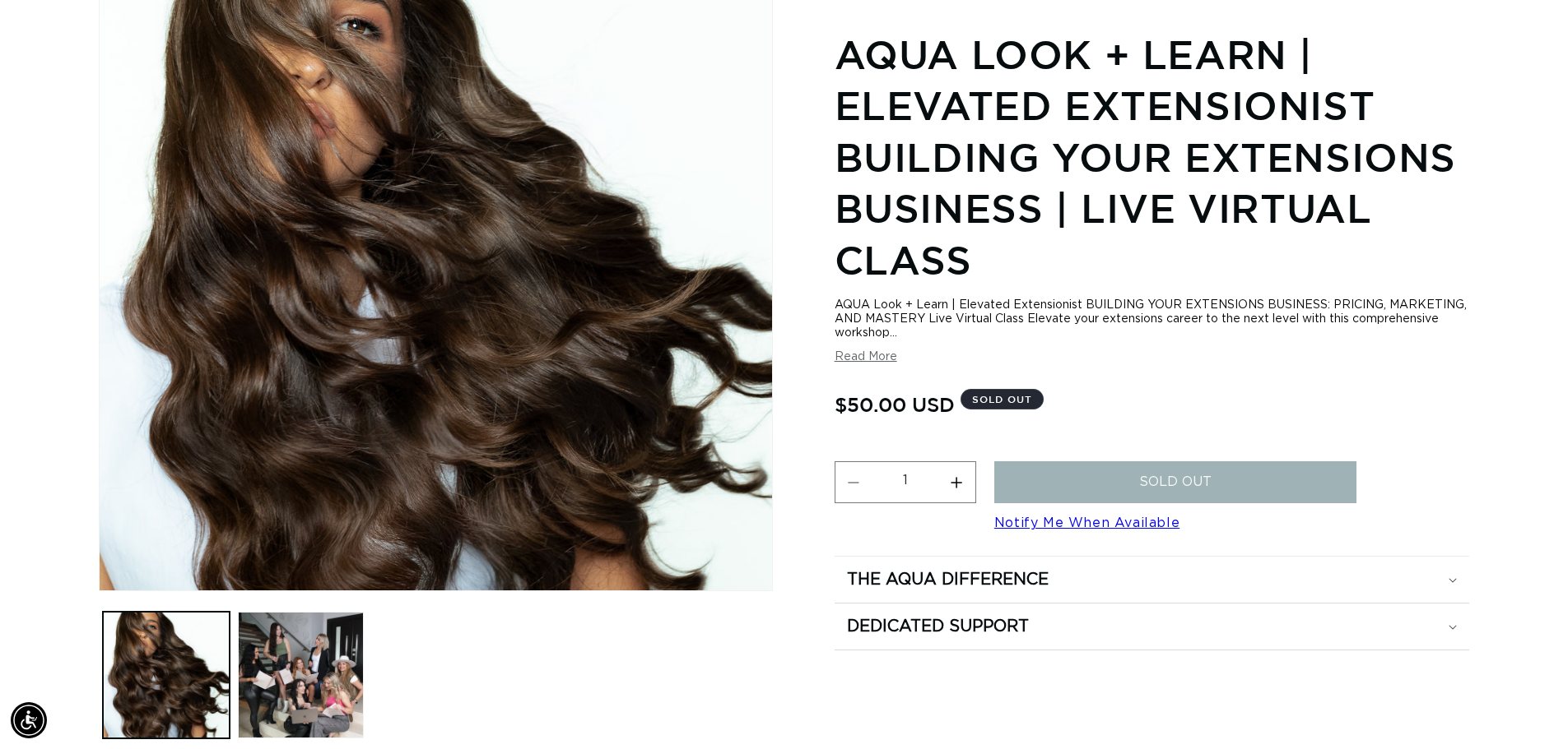
scroll to position [0, 1451]
click at [849, 357] on button "Read More" at bounding box center [865, 356] width 63 height 14
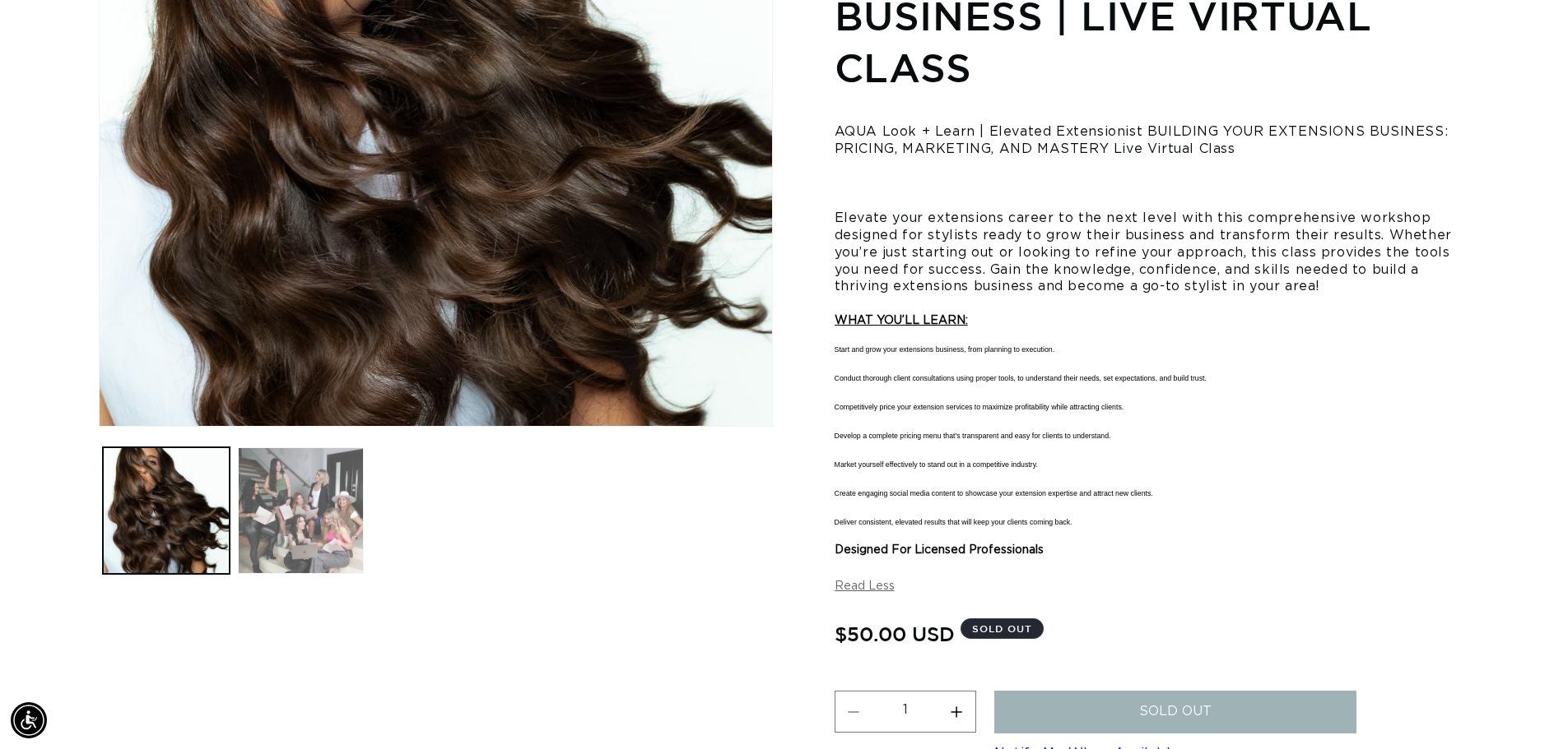
scroll to position [0, 0]
click at [316, 523] on button "Load image 2 in gallery view" at bounding box center [300, 510] width 126 height 126
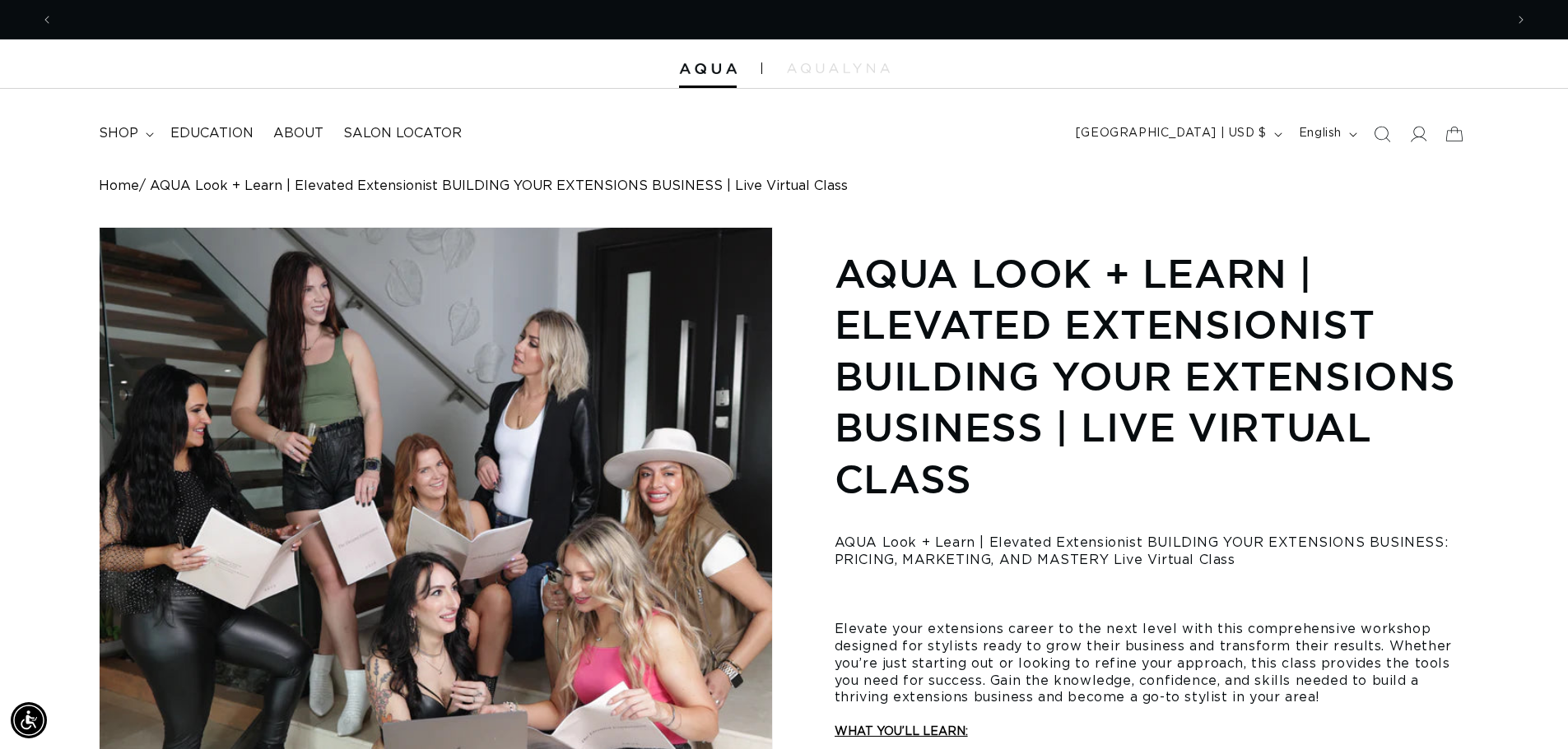
scroll to position [0, 1451]
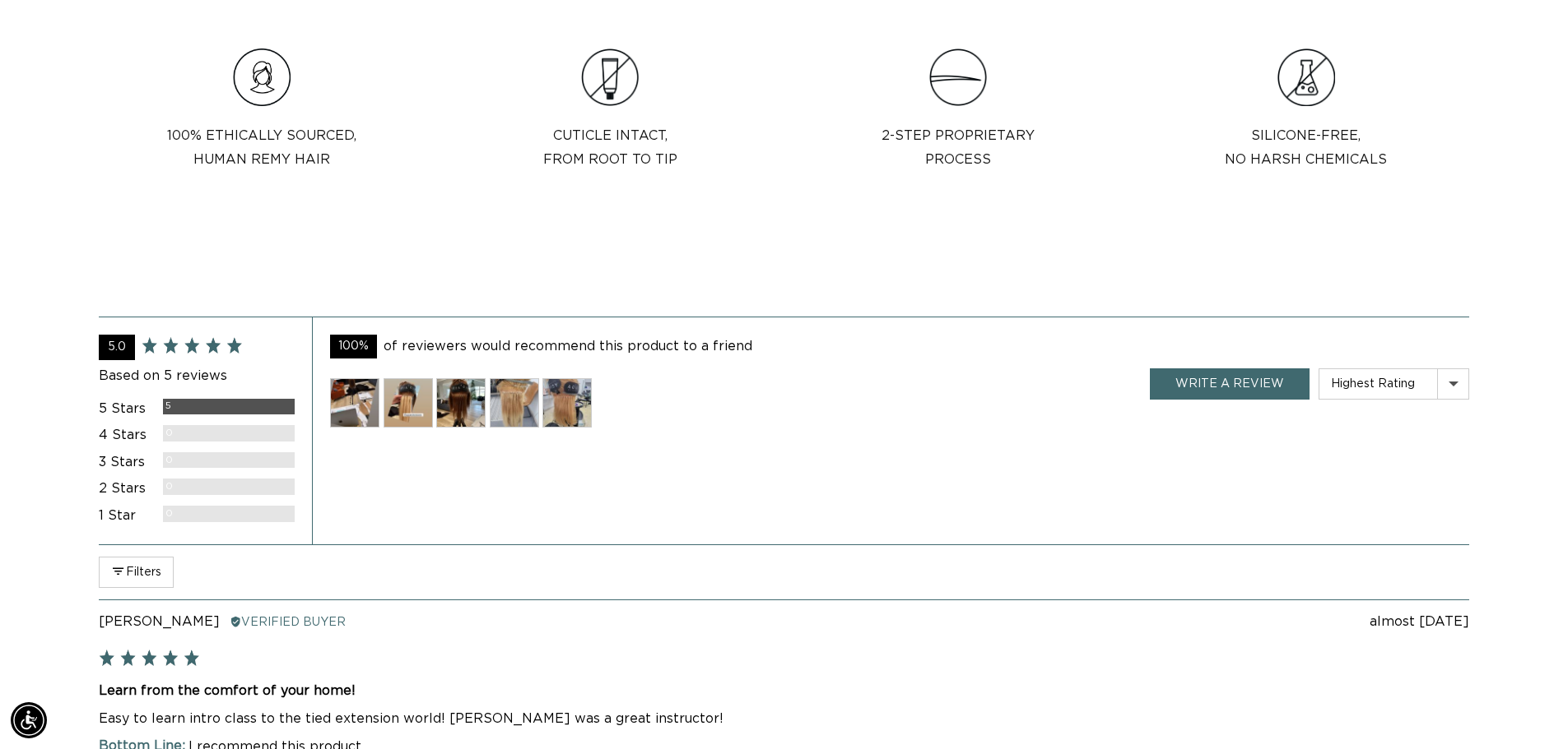
scroll to position [0, 2901]
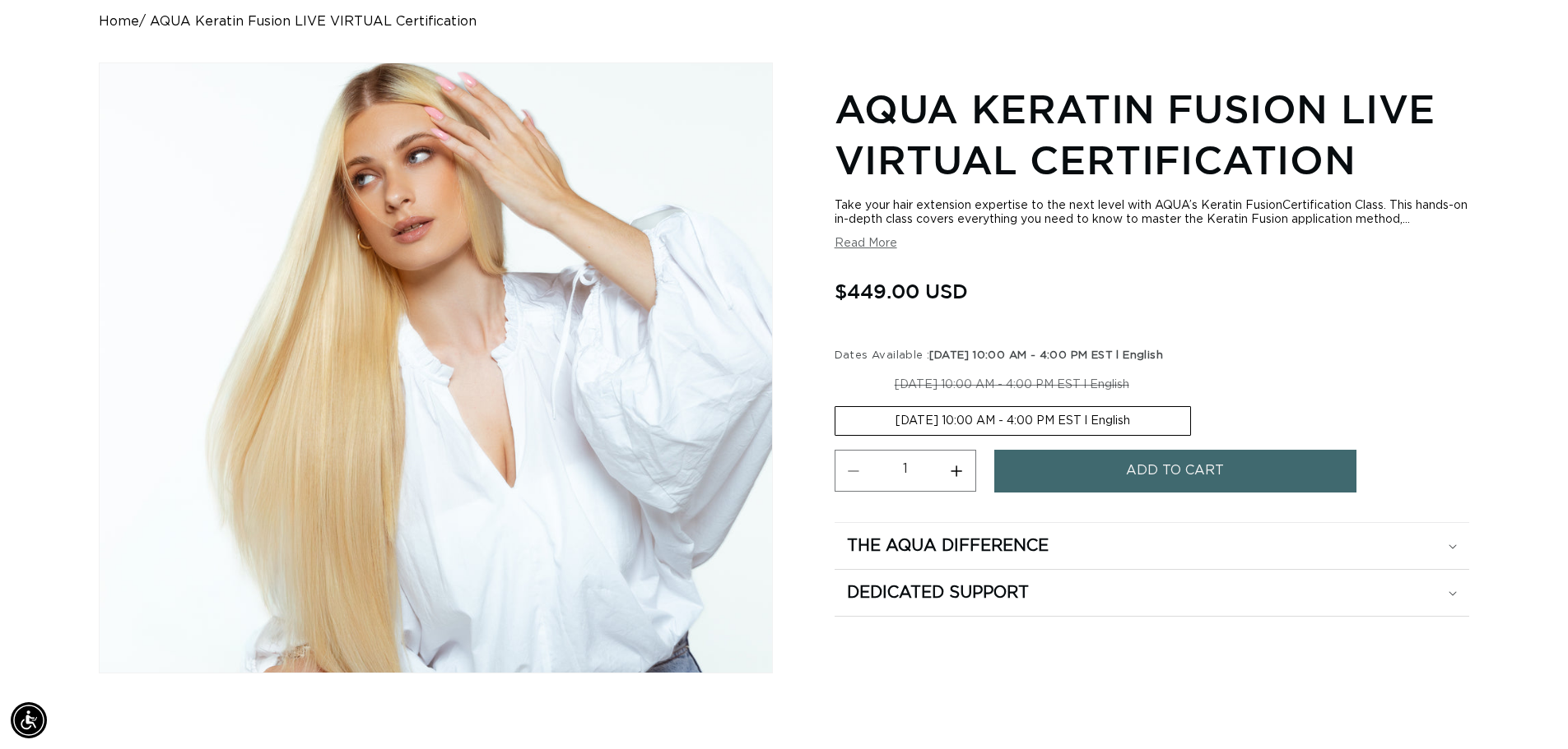
scroll to position [0, 1451]
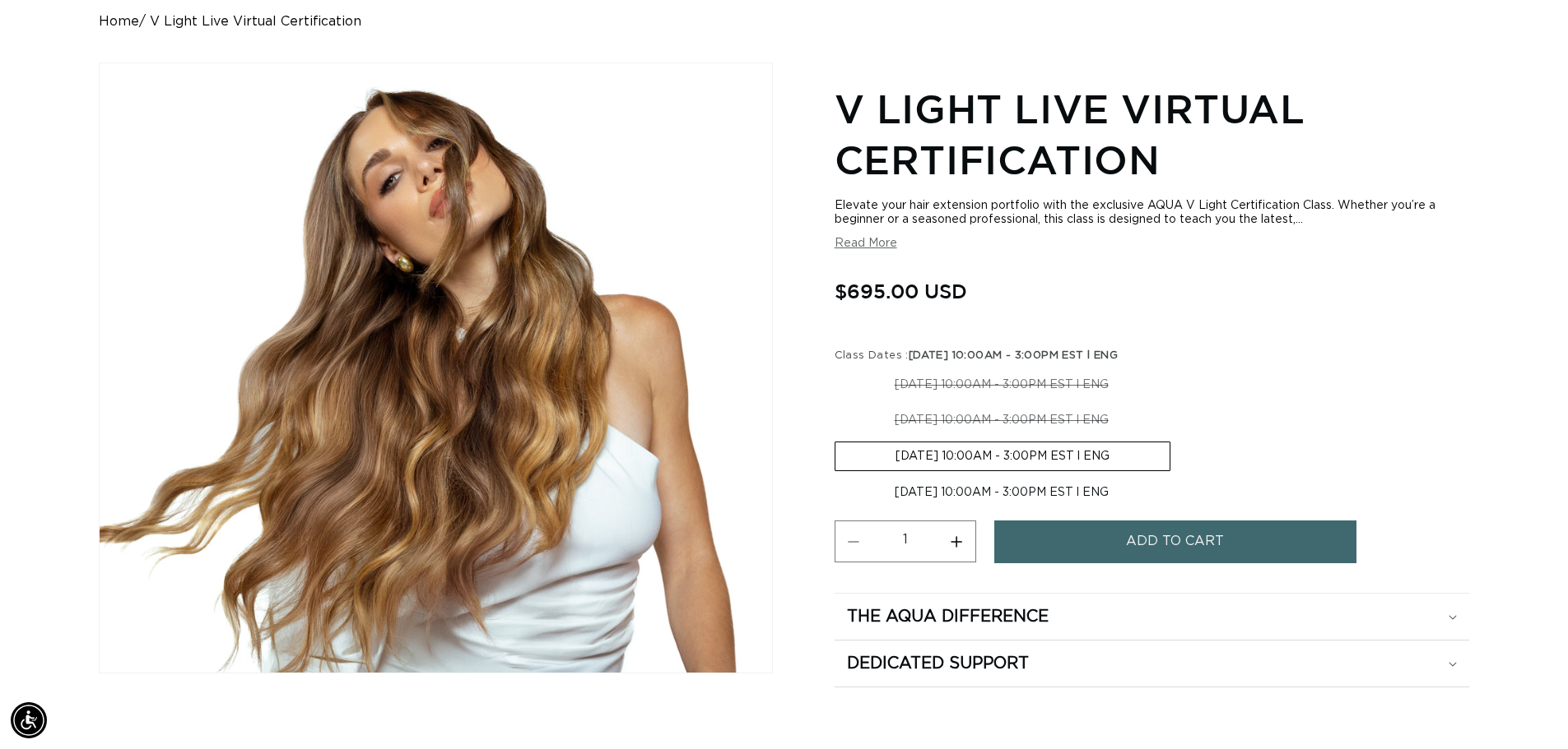
scroll to position [0, 1451]
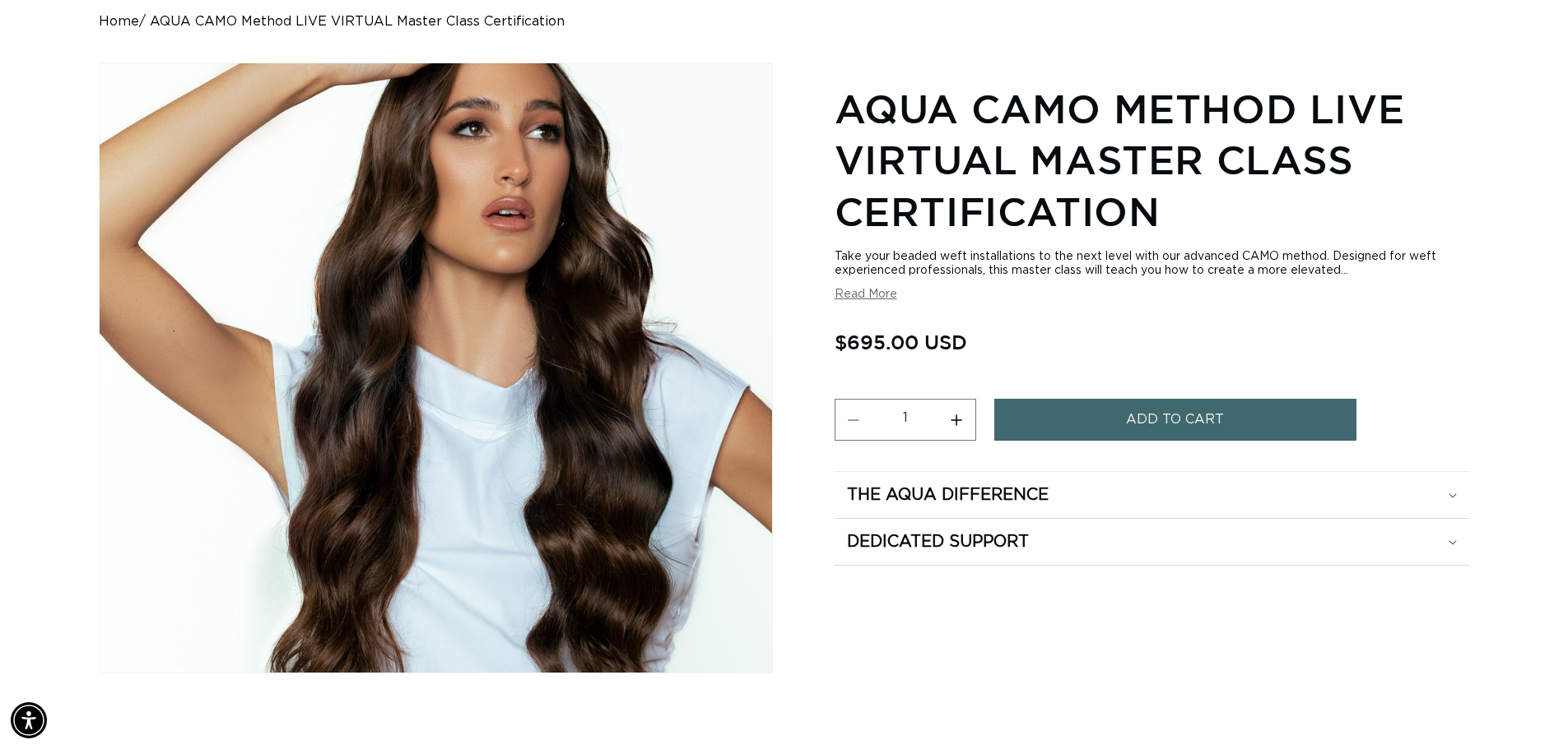
scroll to position [0, 1451]
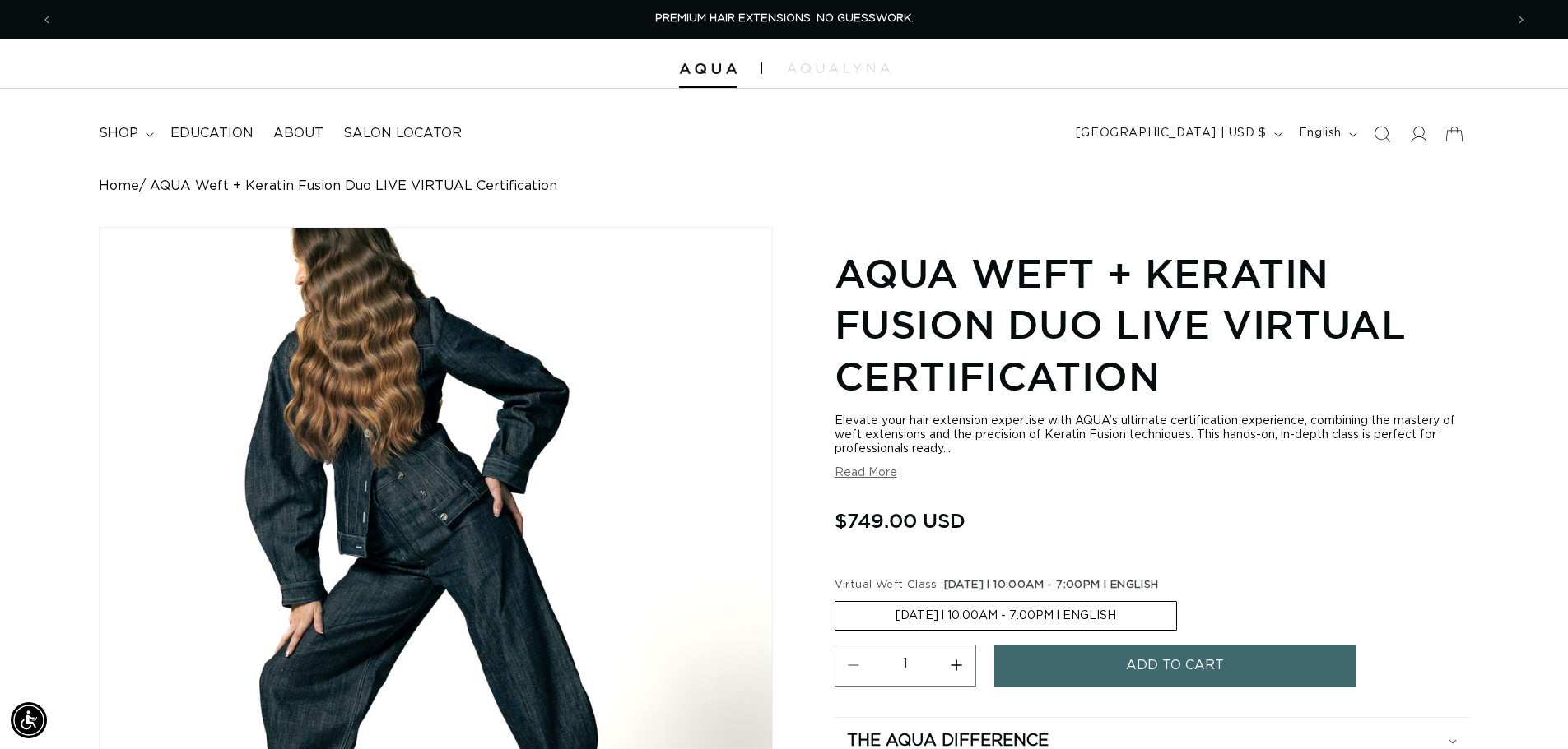
scroll to position [82, 0]
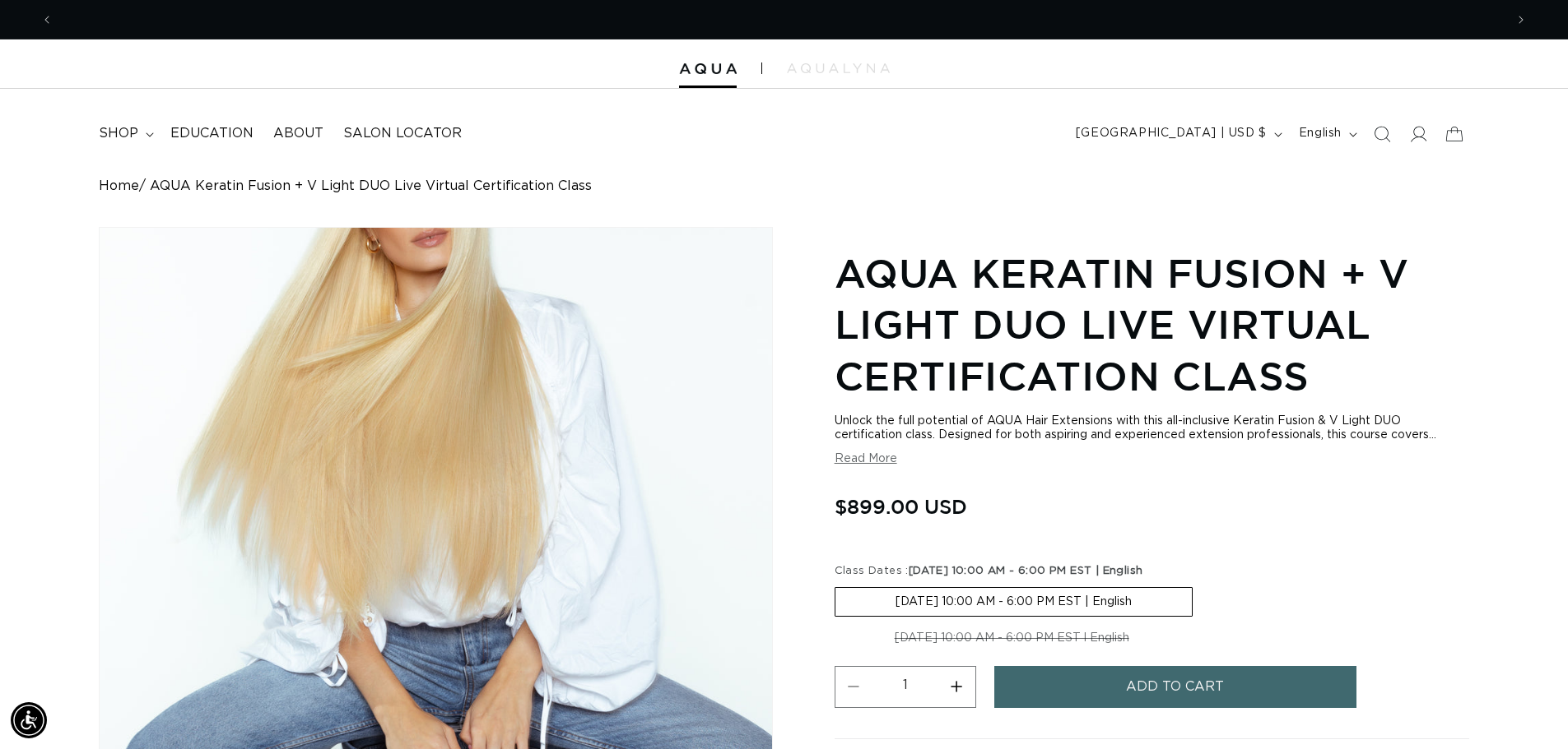
scroll to position [0, 1451]
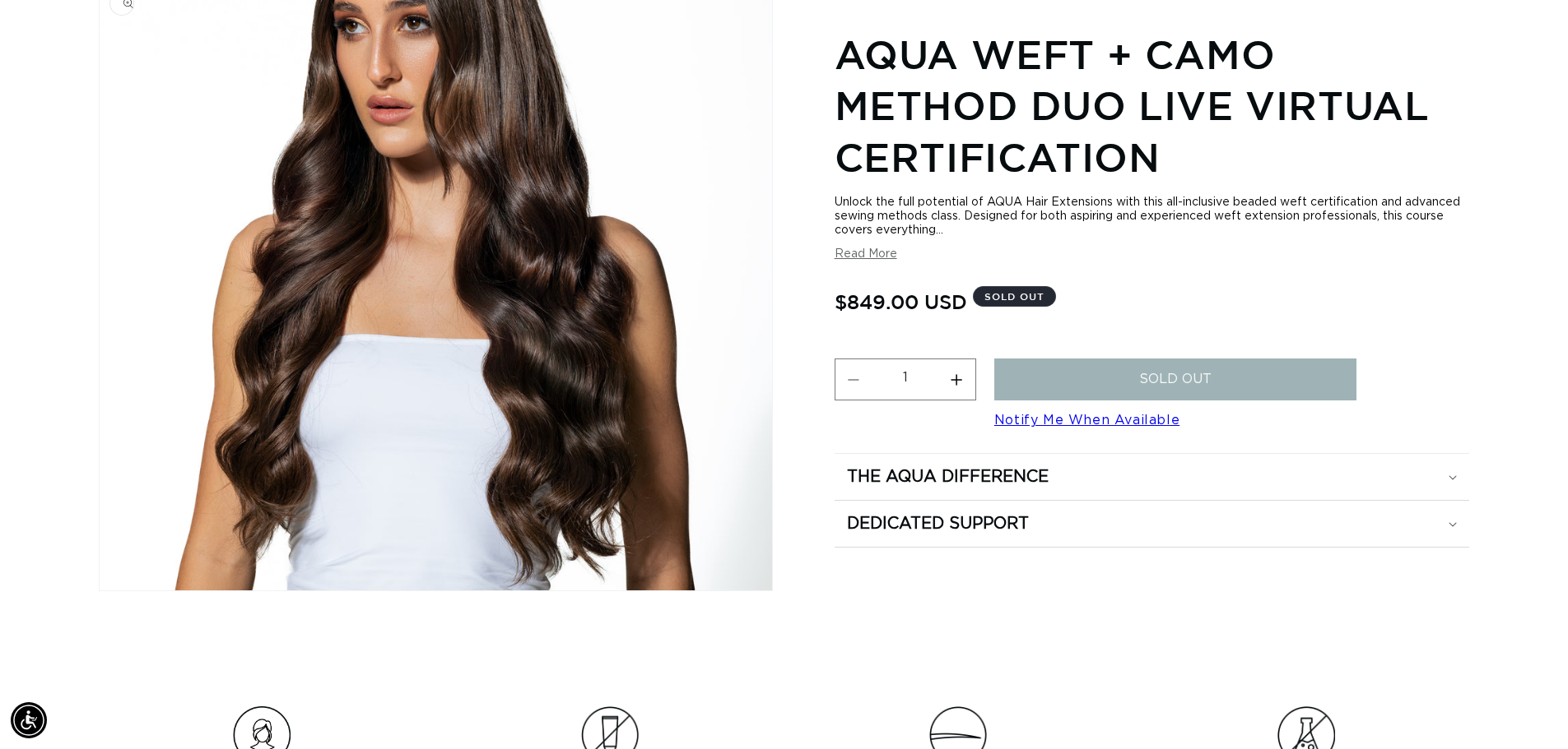
scroll to position [0, 1451]
